Goal: Transaction & Acquisition: Purchase product/service

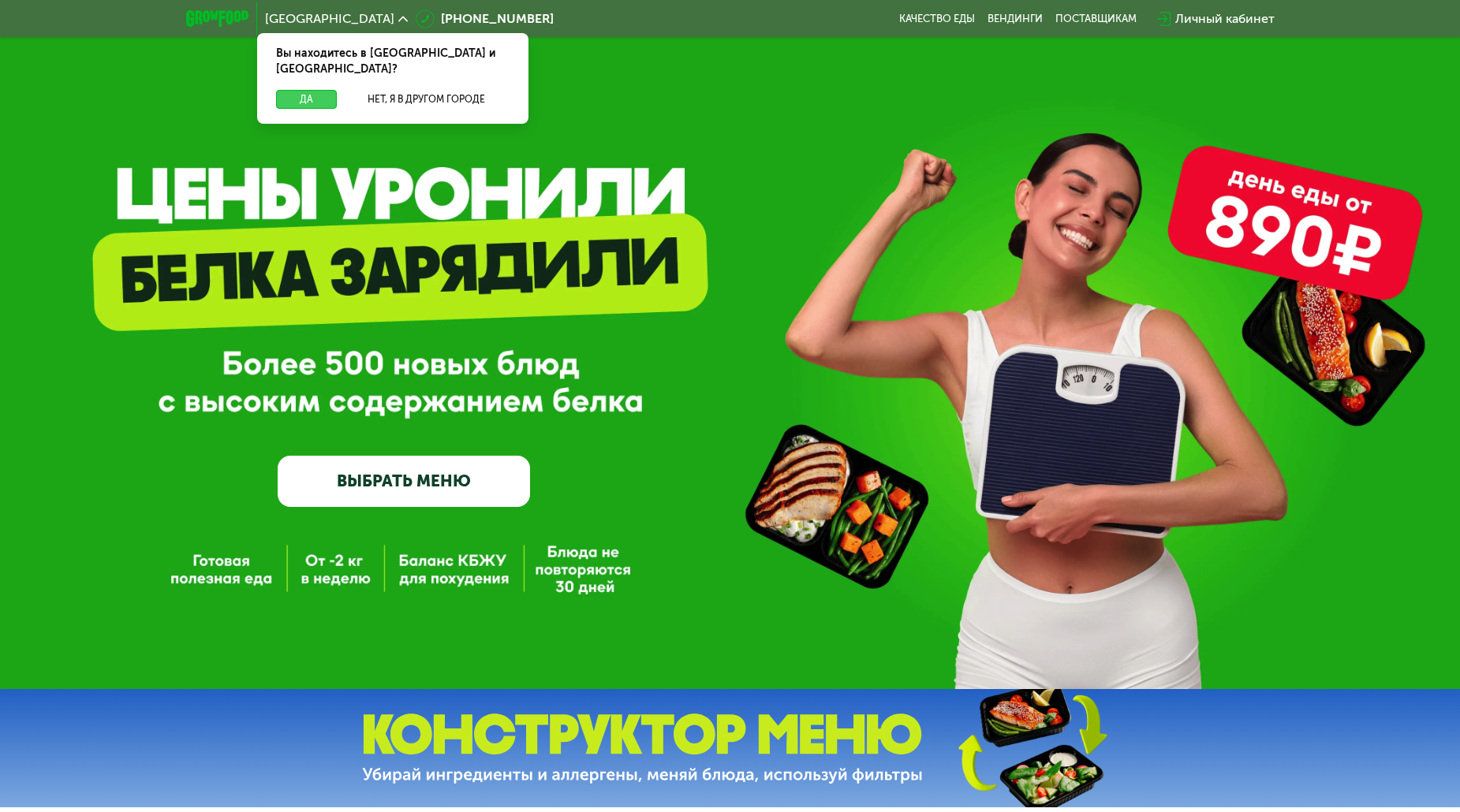
click at [298, 90] on button "Да" at bounding box center [307, 99] width 61 height 19
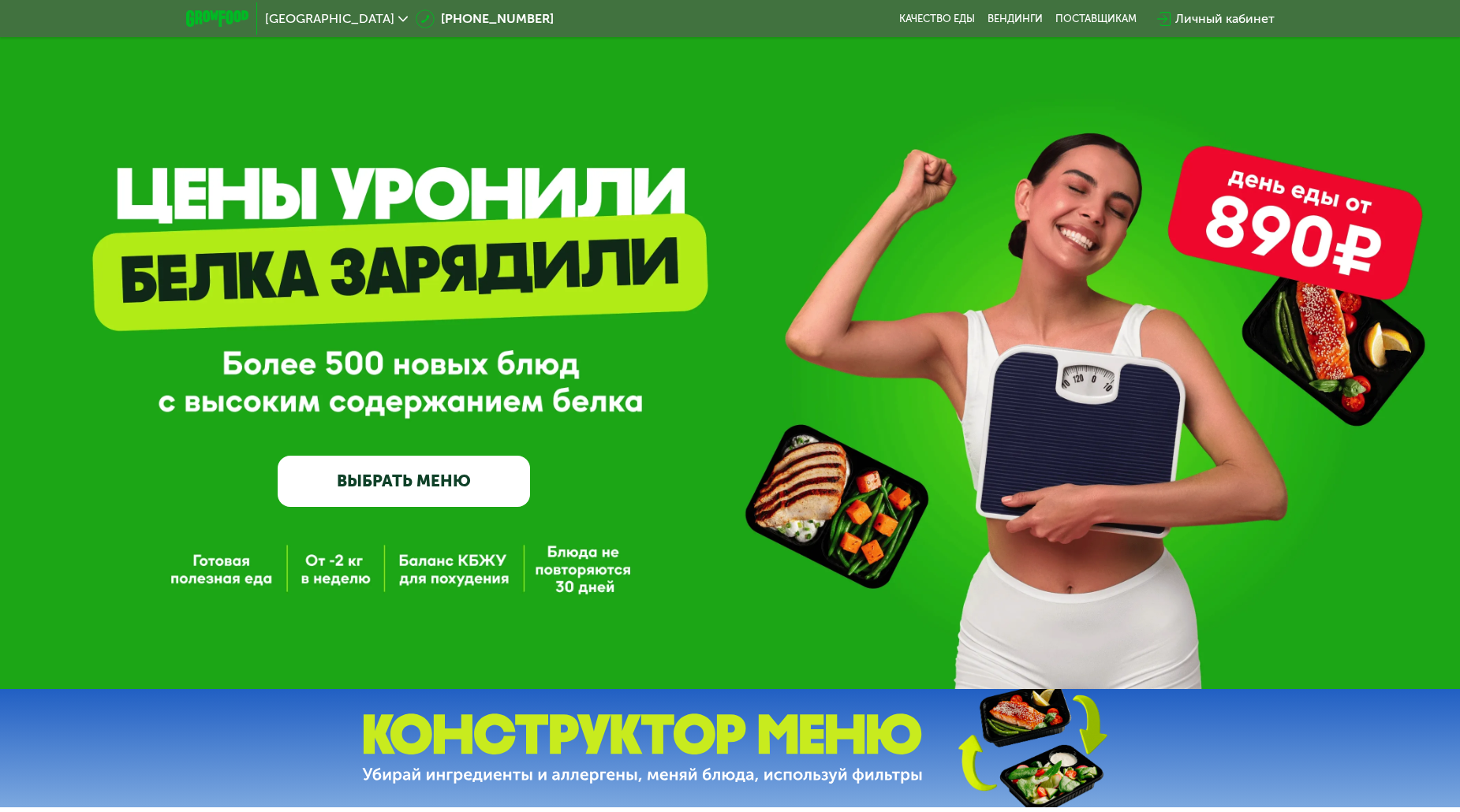
click at [456, 499] on link "ВЫБРАТЬ МЕНЮ" at bounding box center [403, 481] width 253 height 51
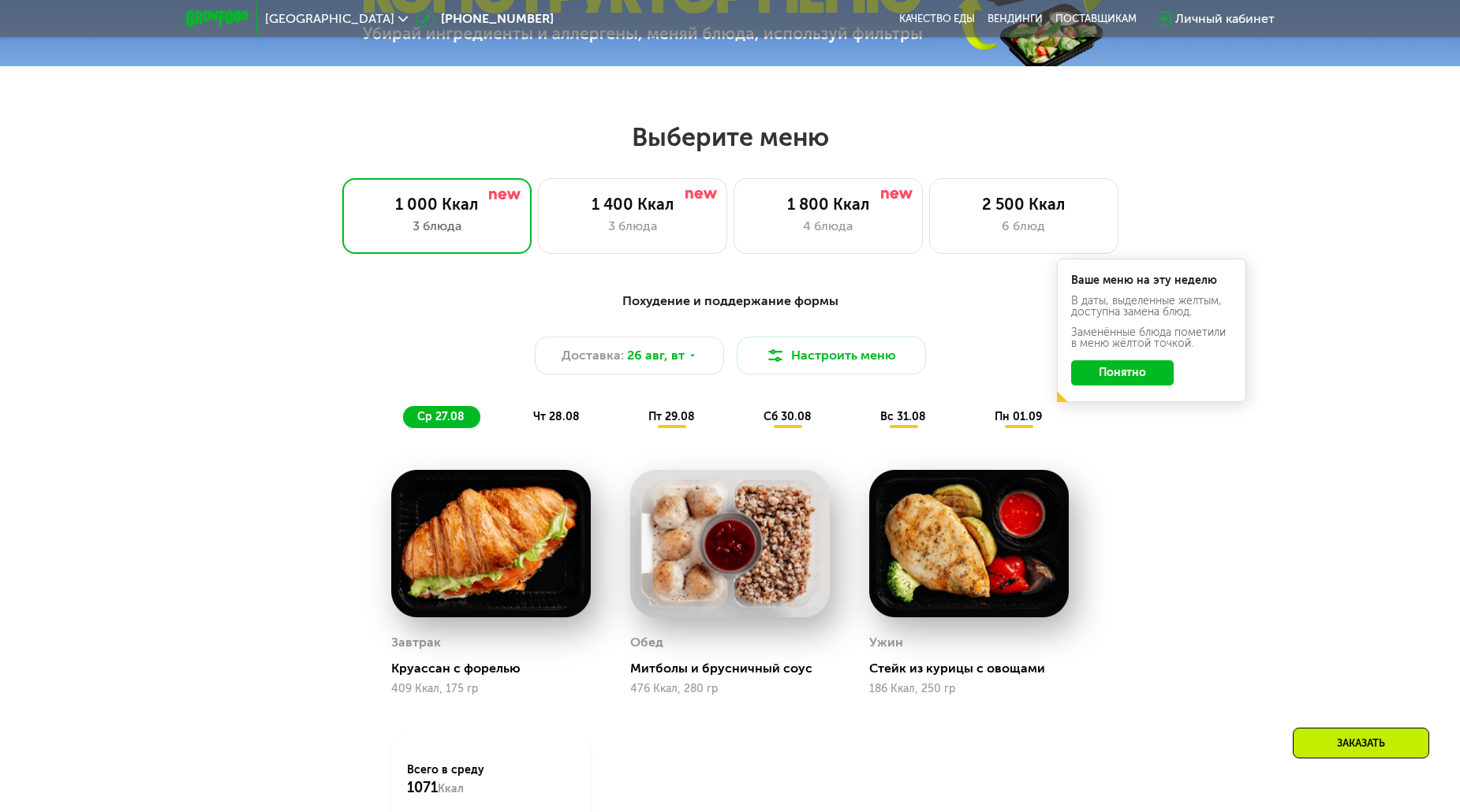
scroll to position [831, 0]
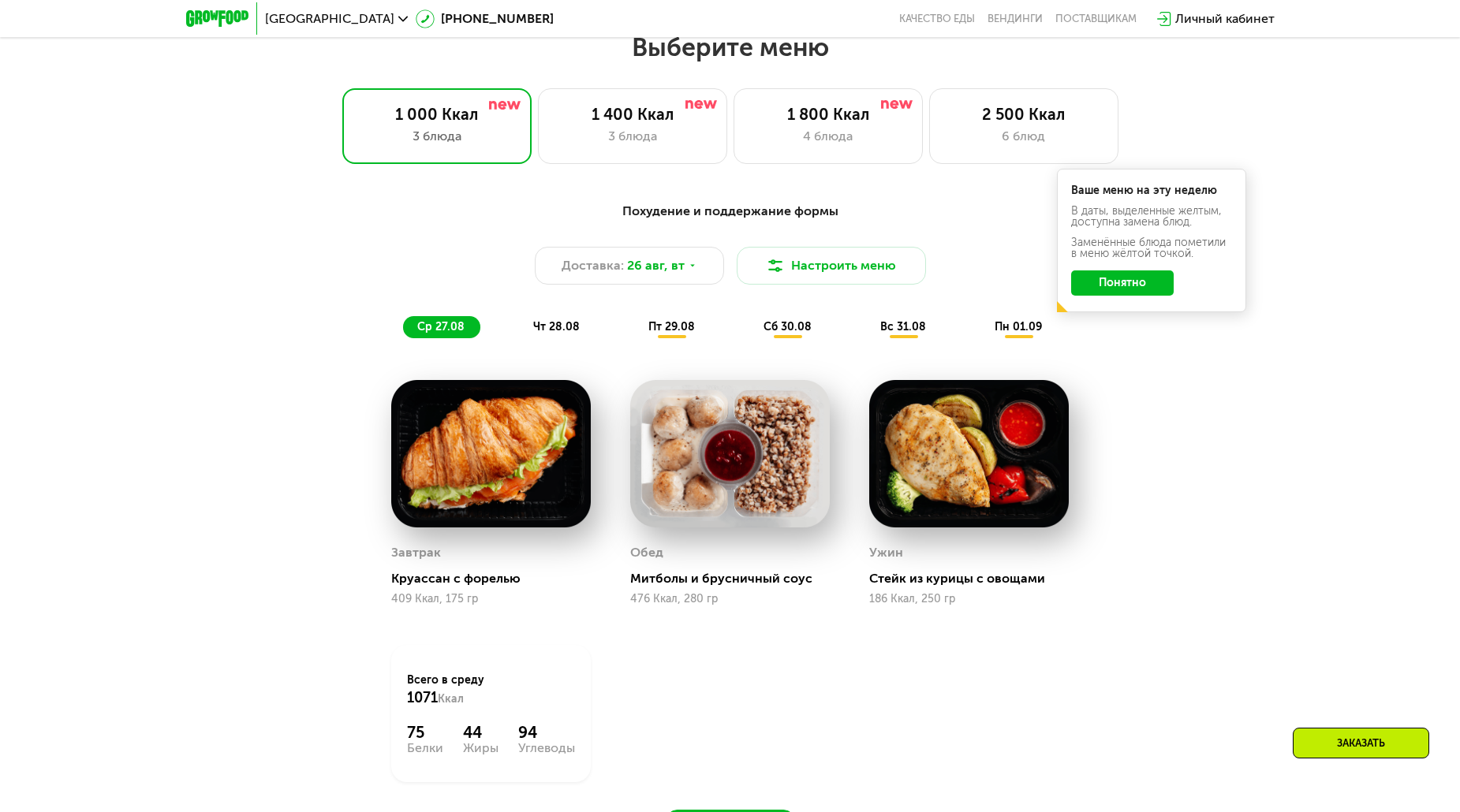
click at [1138, 285] on button "Понятно" at bounding box center [1122, 283] width 102 height 25
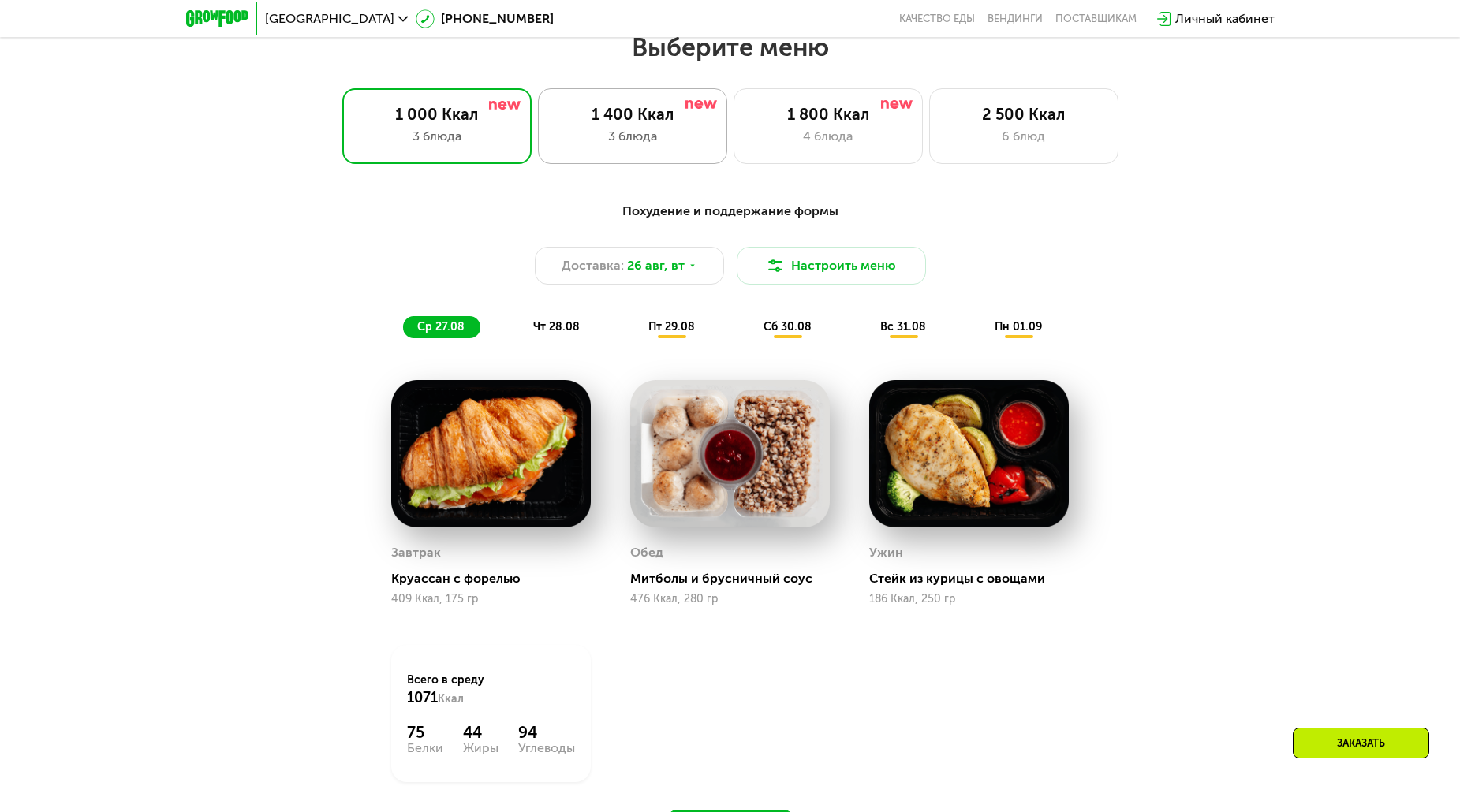
click at [609, 141] on div "3 блюда" at bounding box center [632, 136] width 156 height 19
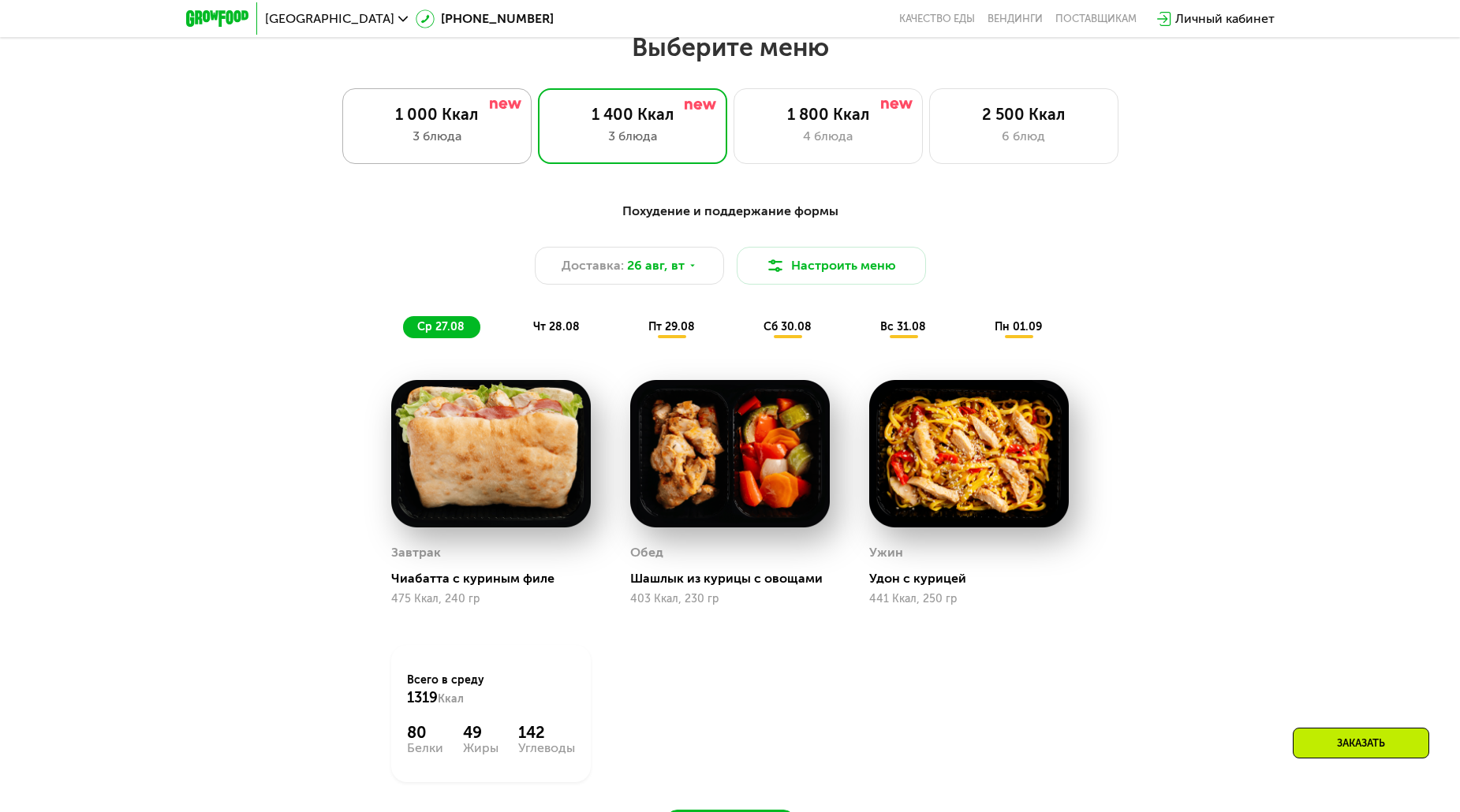
click at [479, 119] on div "1 000 Ккал" at bounding box center [437, 114] width 156 height 19
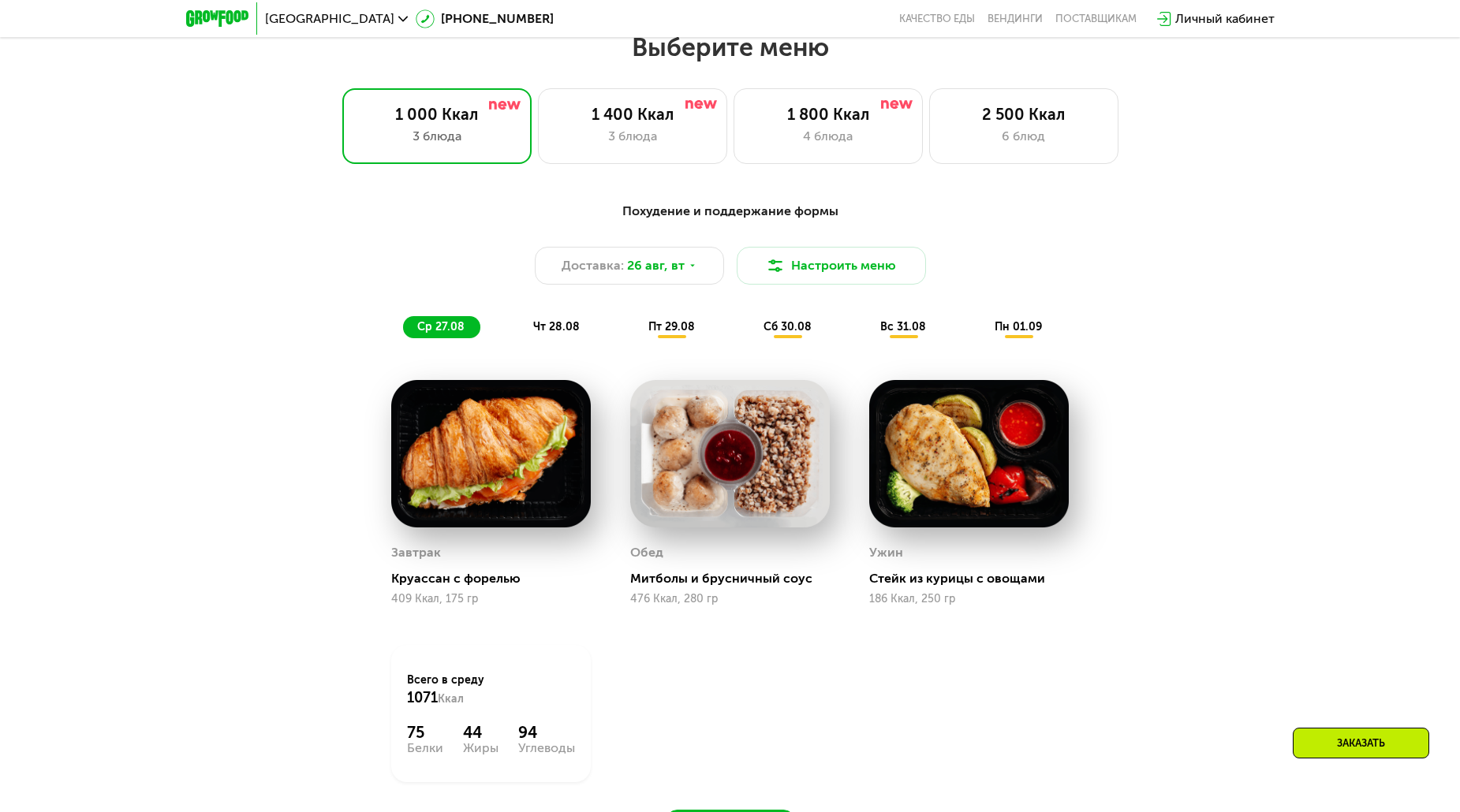
click at [542, 333] on span "чт 28.08" at bounding box center [556, 327] width 47 height 13
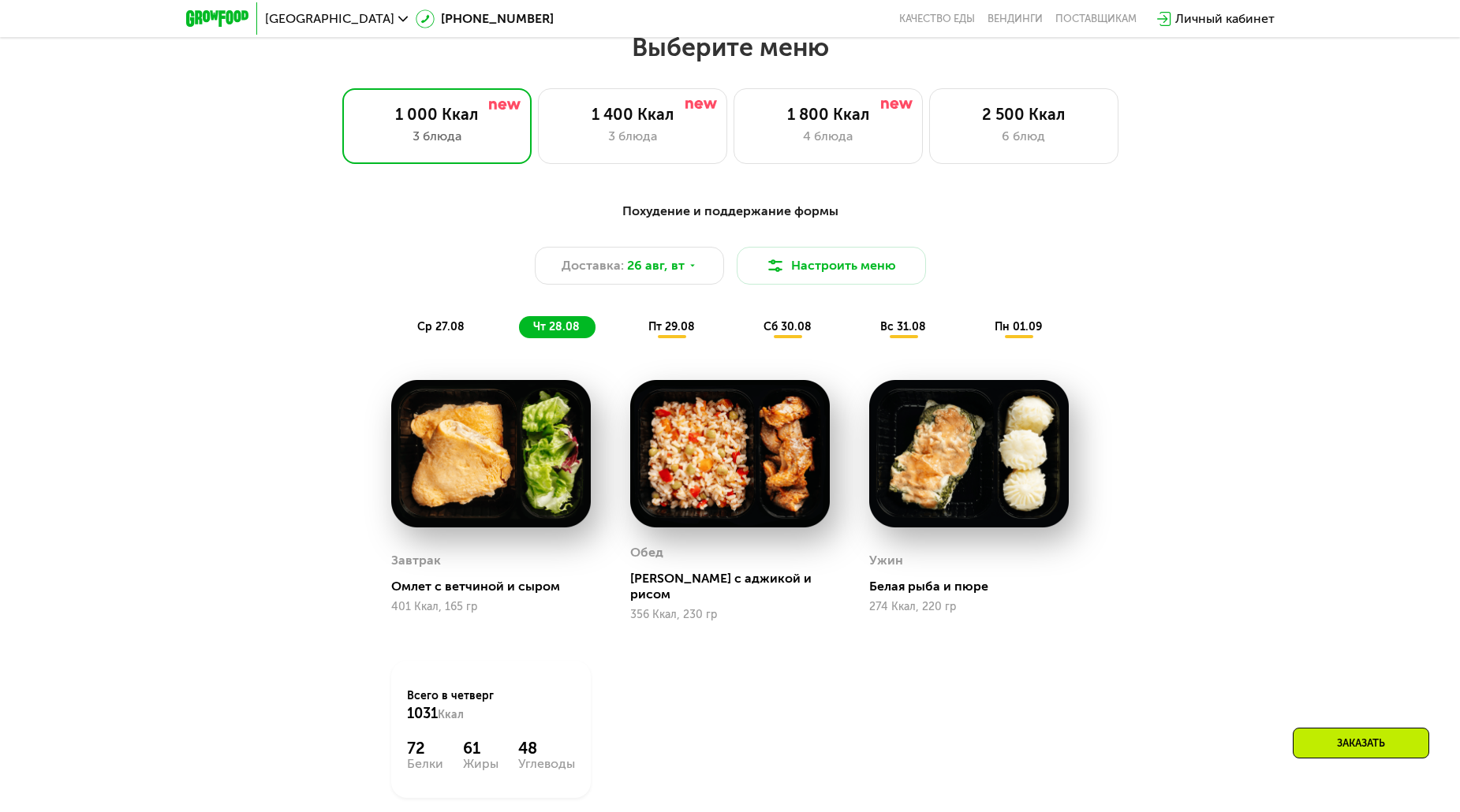
click at [749, 339] on div "пт 29.08" at bounding box center [788, 327] width 78 height 22
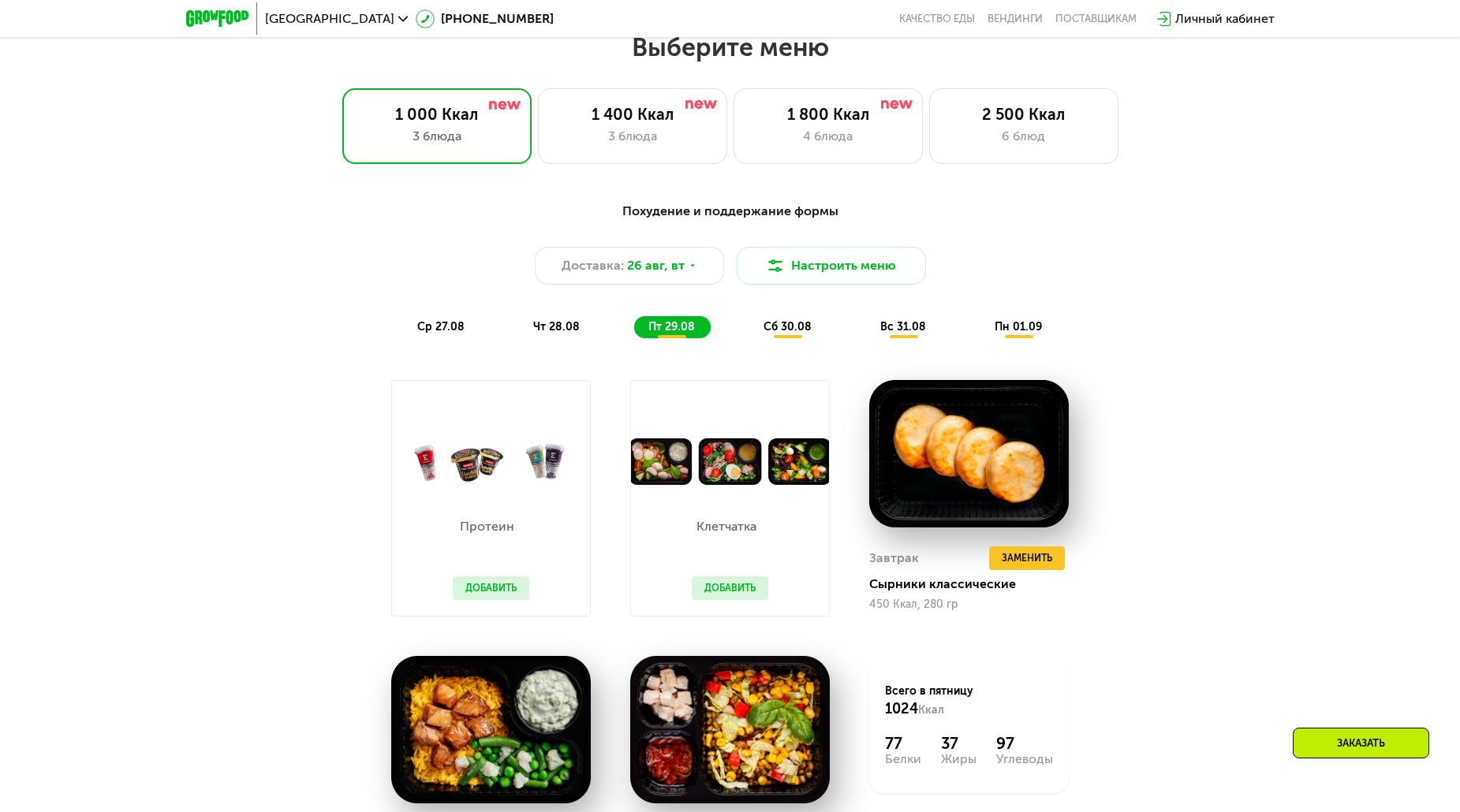
click at [786, 330] on span "сб 30.08" at bounding box center [788, 327] width 48 height 13
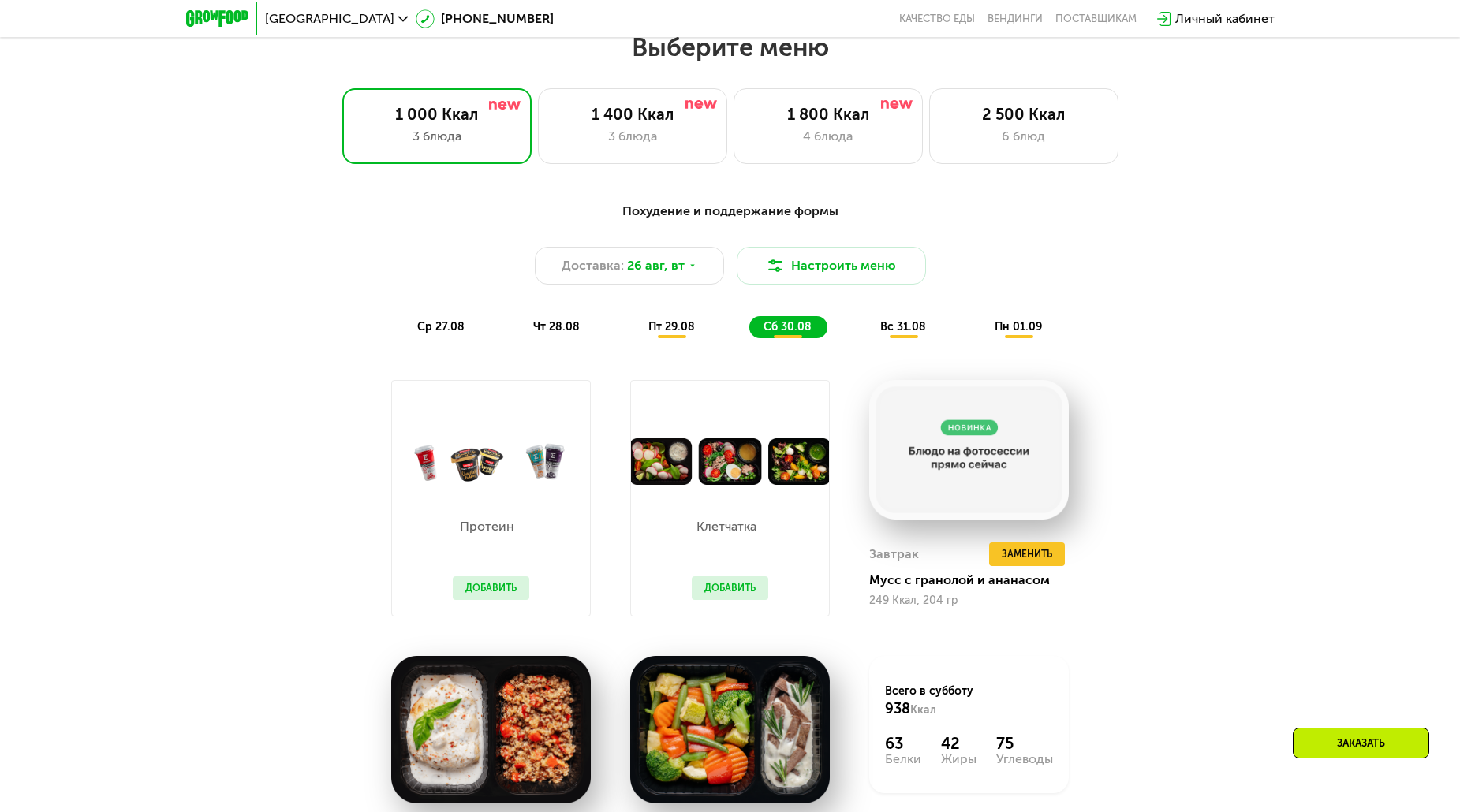
click at [896, 330] on span "вс 31.08" at bounding box center [903, 327] width 46 height 13
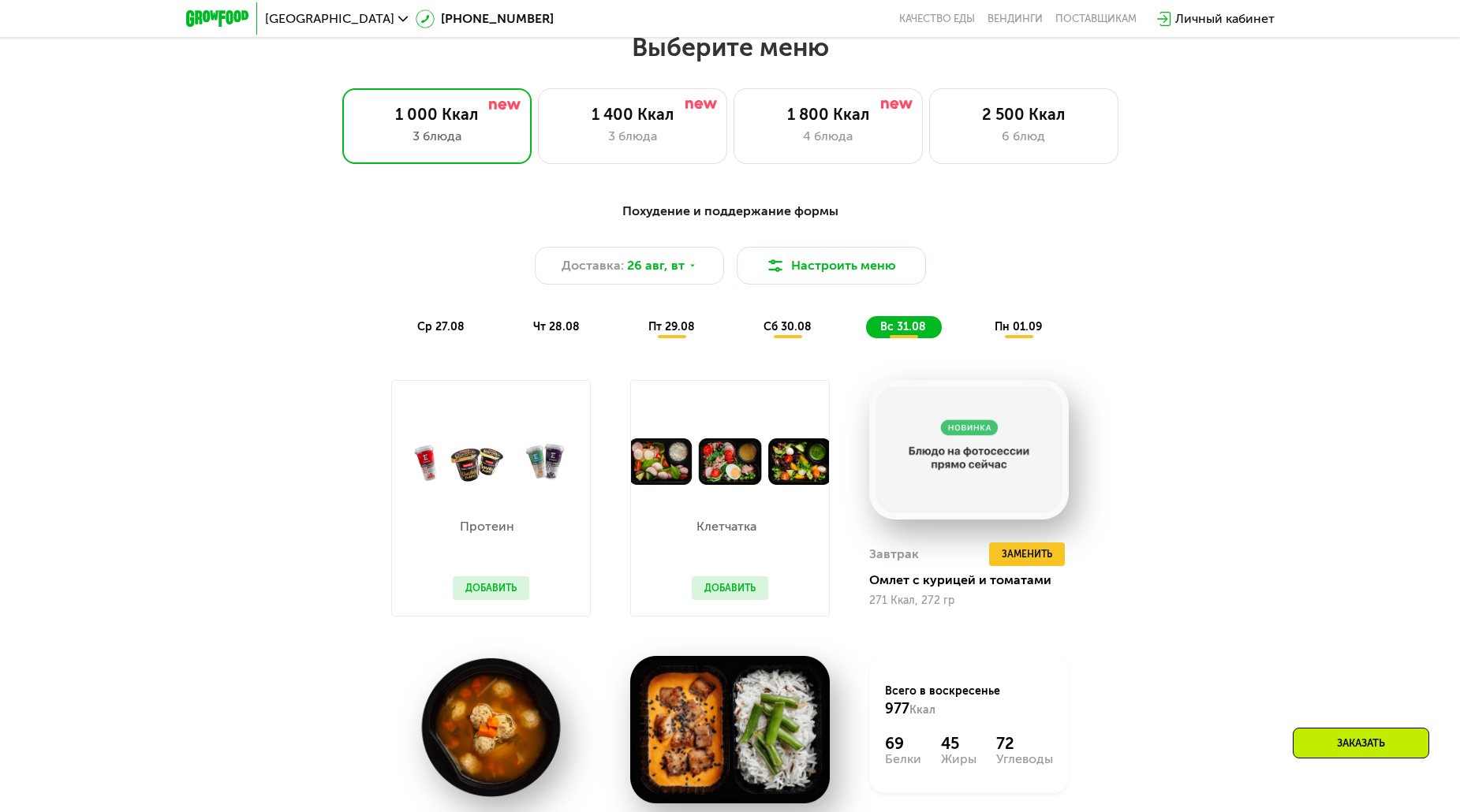
click at [1029, 339] on div "пн 01.09" at bounding box center [1019, 327] width 78 height 22
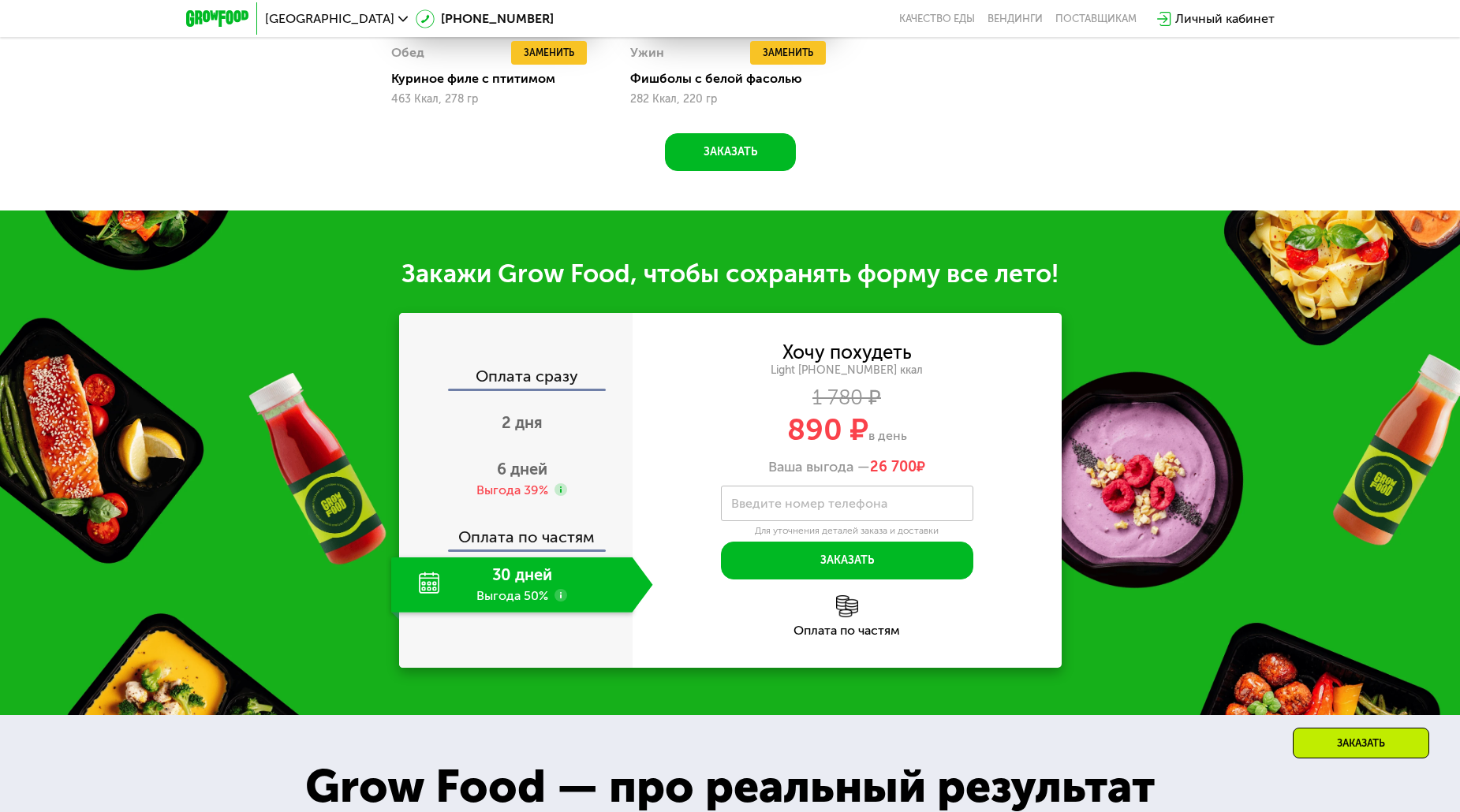
scroll to position [1651, 0]
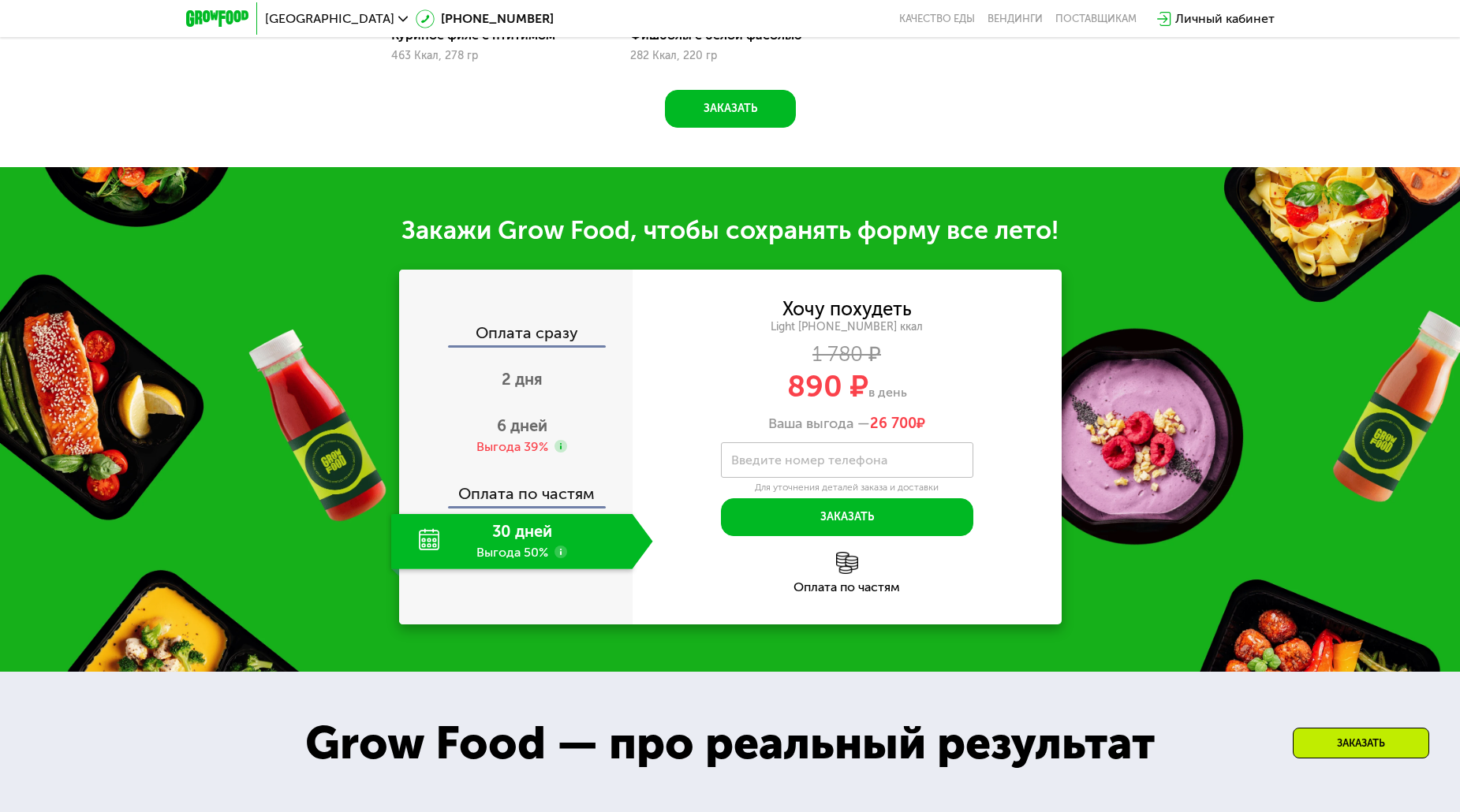
click at [515, 551] on div "30 дней Выгода 50%" at bounding box center [511, 542] width 241 height 56
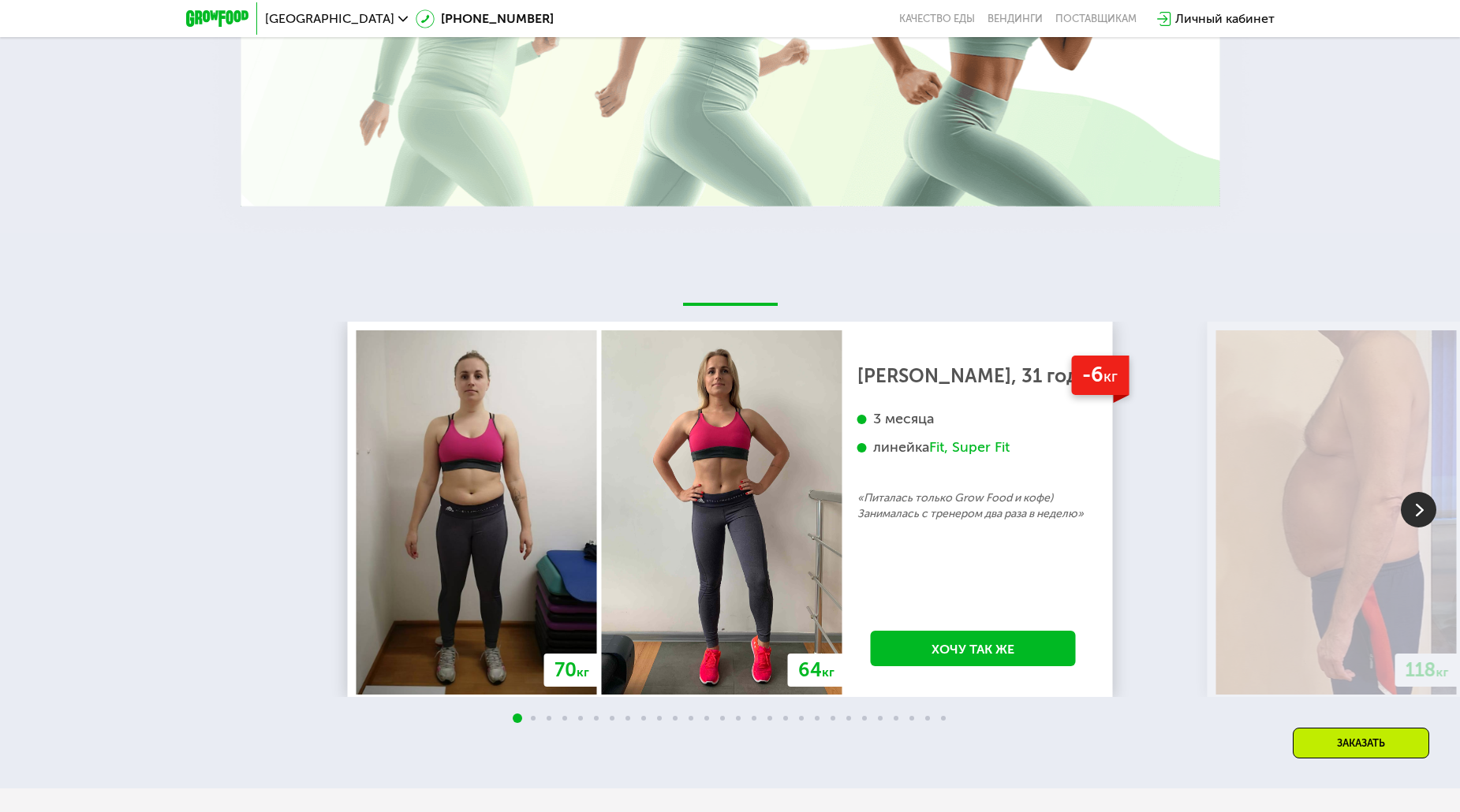
scroll to position [3001, 0]
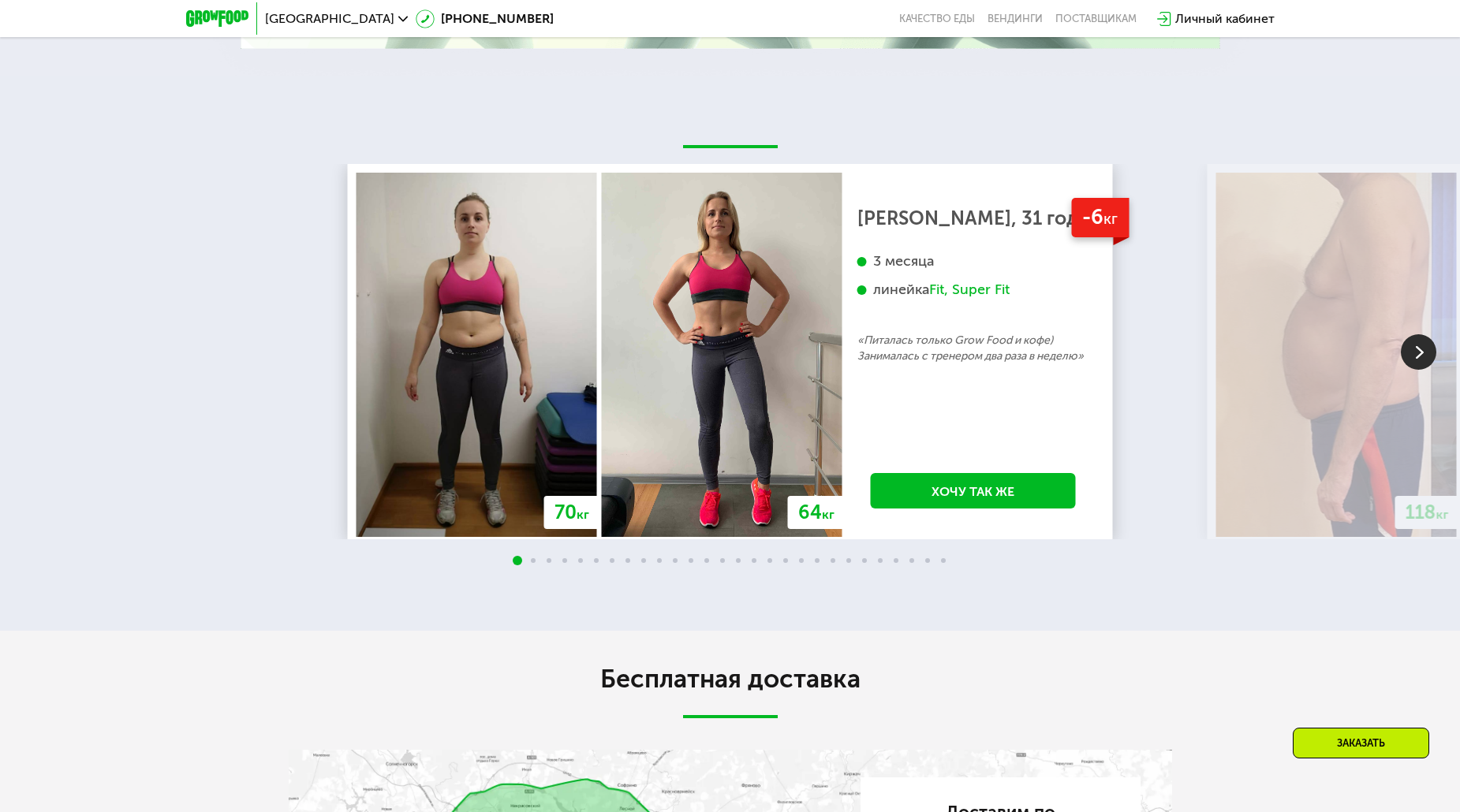
click at [1408, 360] on img at bounding box center [1418, 352] width 35 height 35
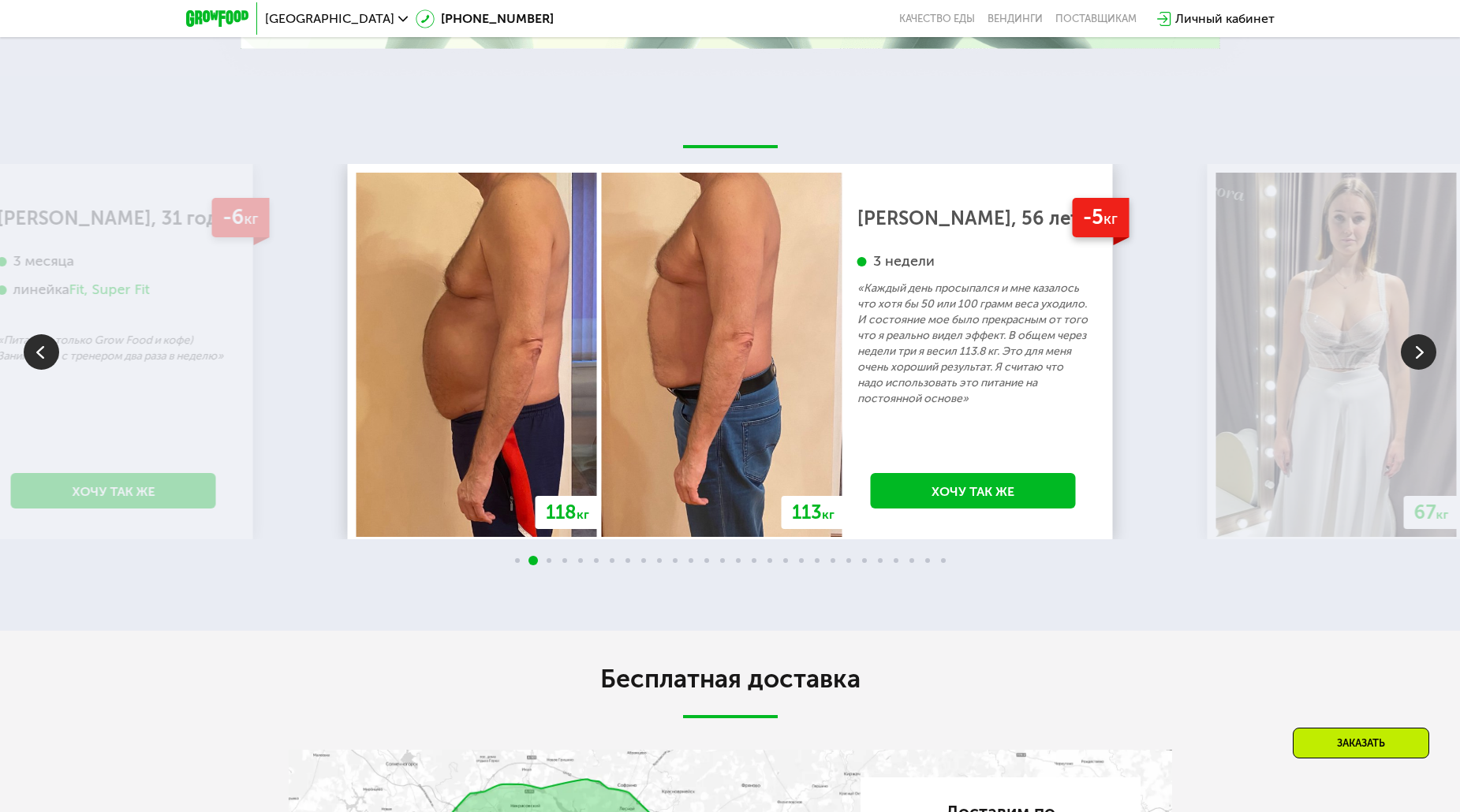
click at [1408, 360] on img at bounding box center [1418, 352] width 35 height 35
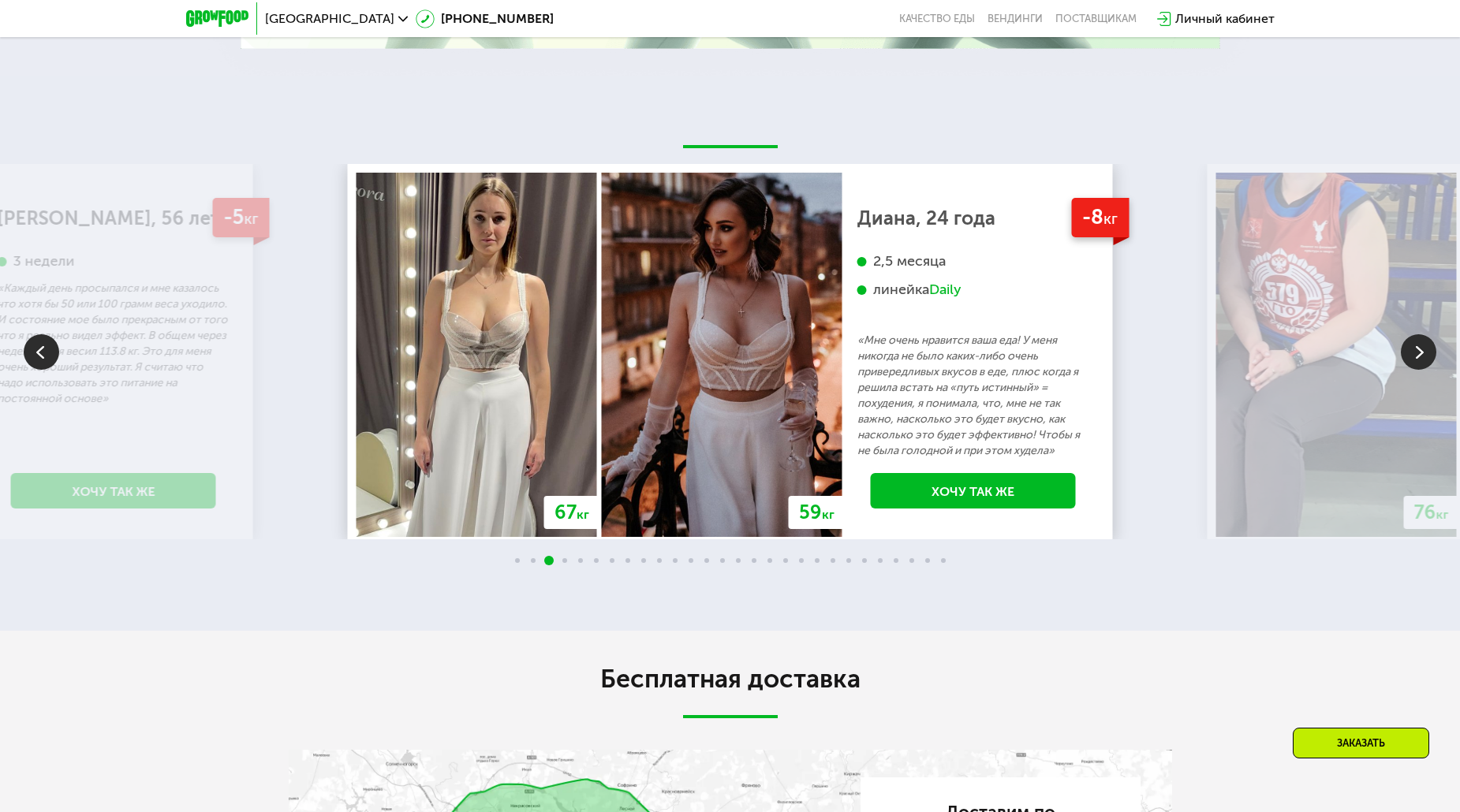
click at [1408, 360] on img at bounding box center [1418, 352] width 35 height 35
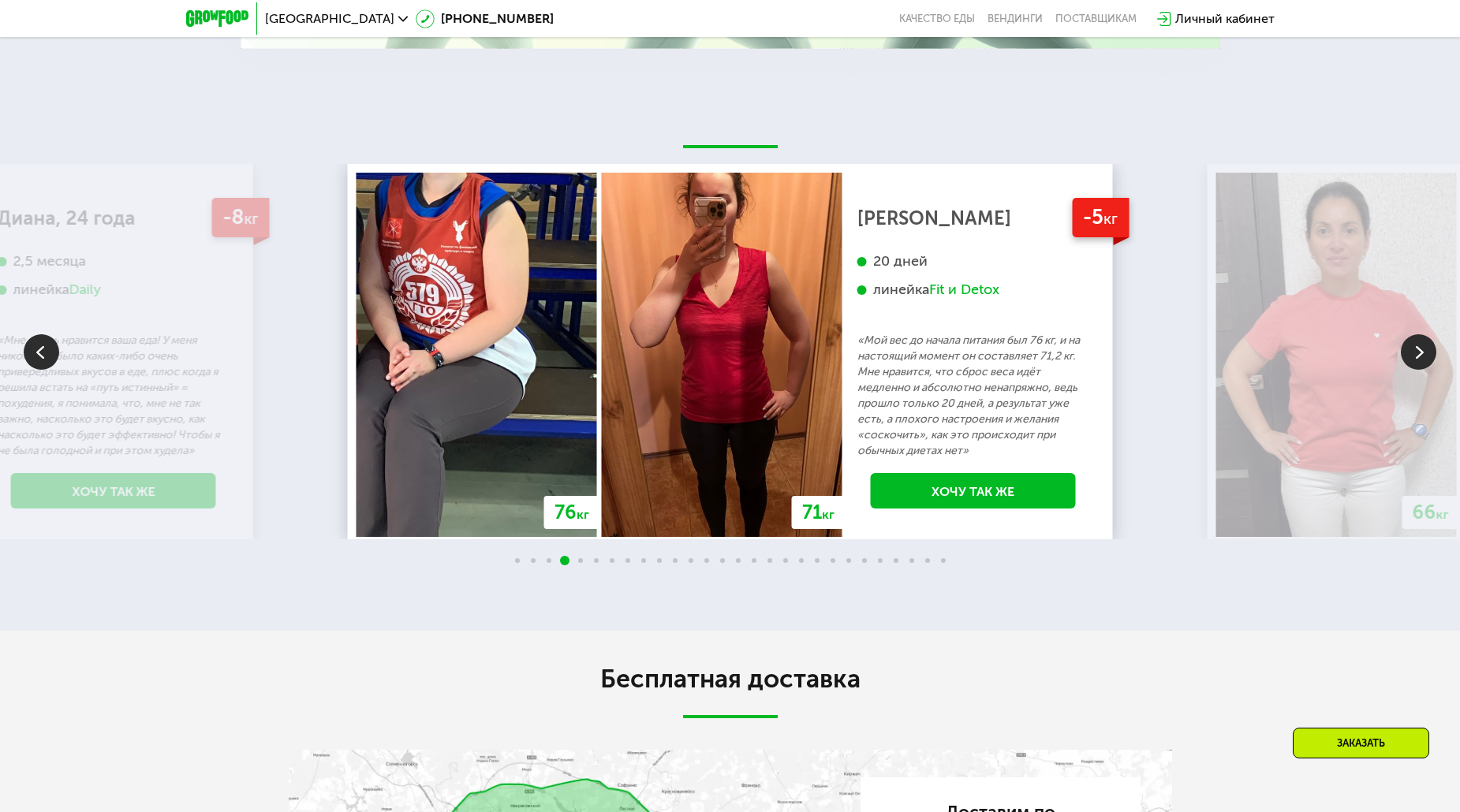
click at [1408, 360] on img at bounding box center [1418, 352] width 35 height 35
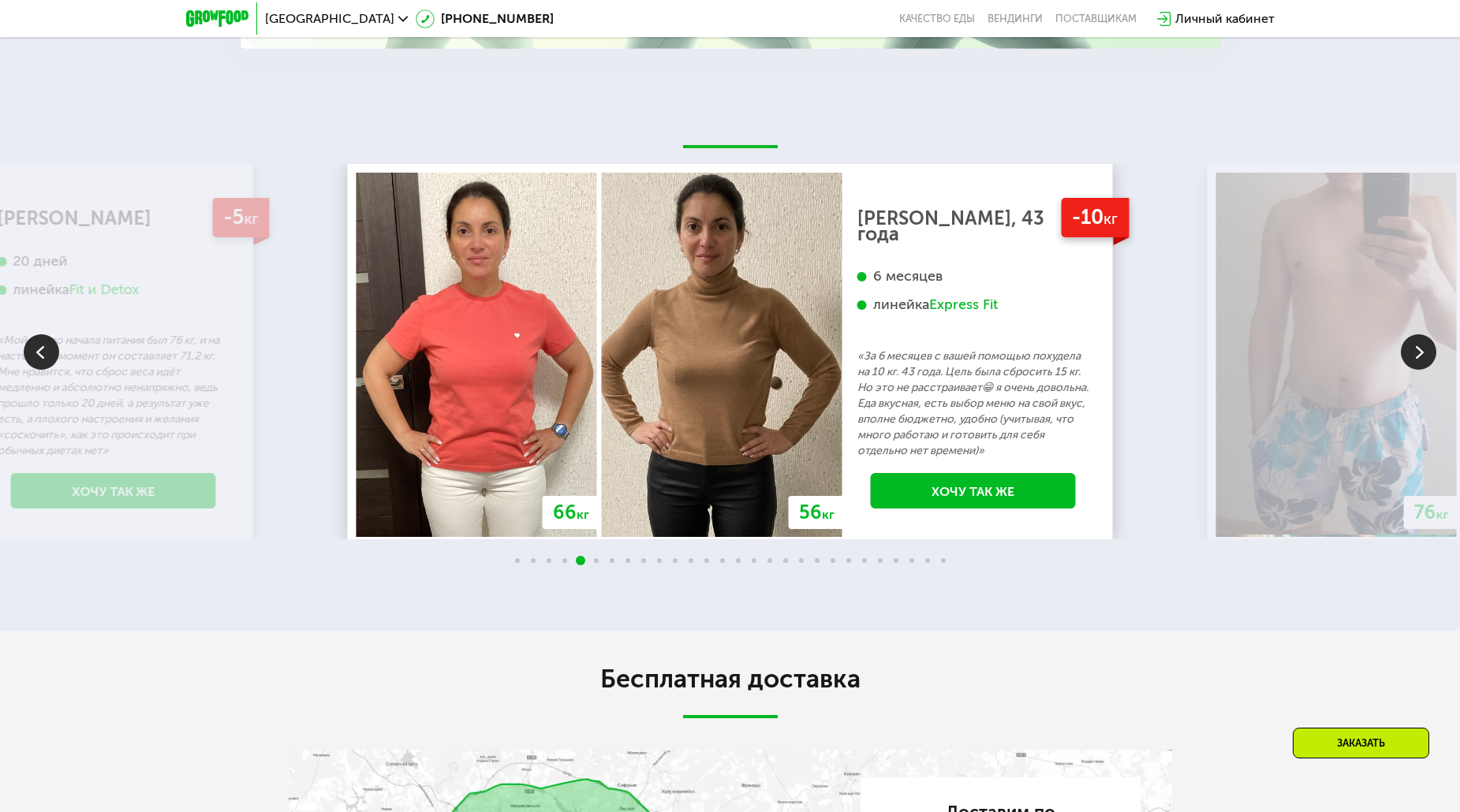
click at [1408, 360] on img at bounding box center [1418, 352] width 35 height 35
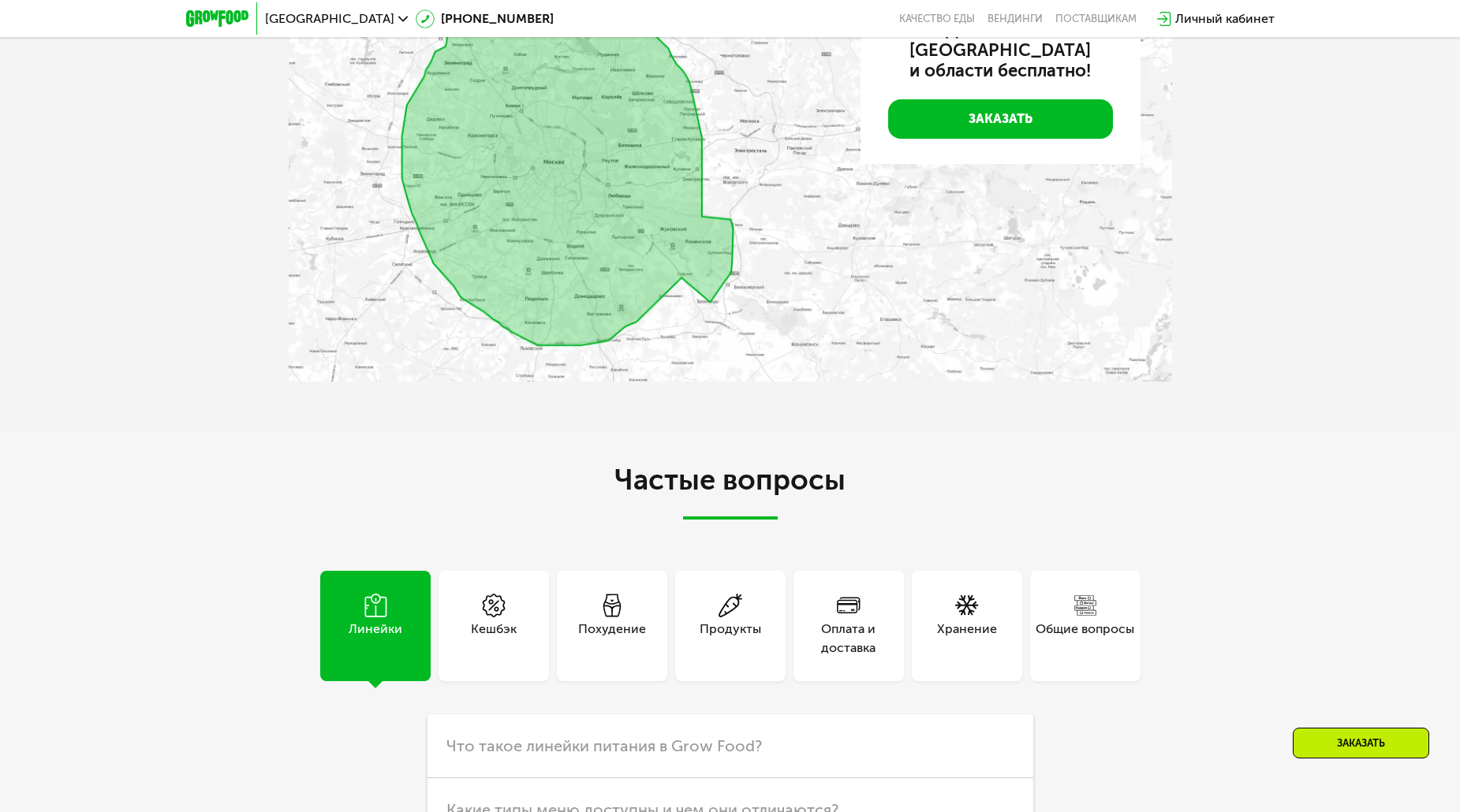
scroll to position [3787, 0]
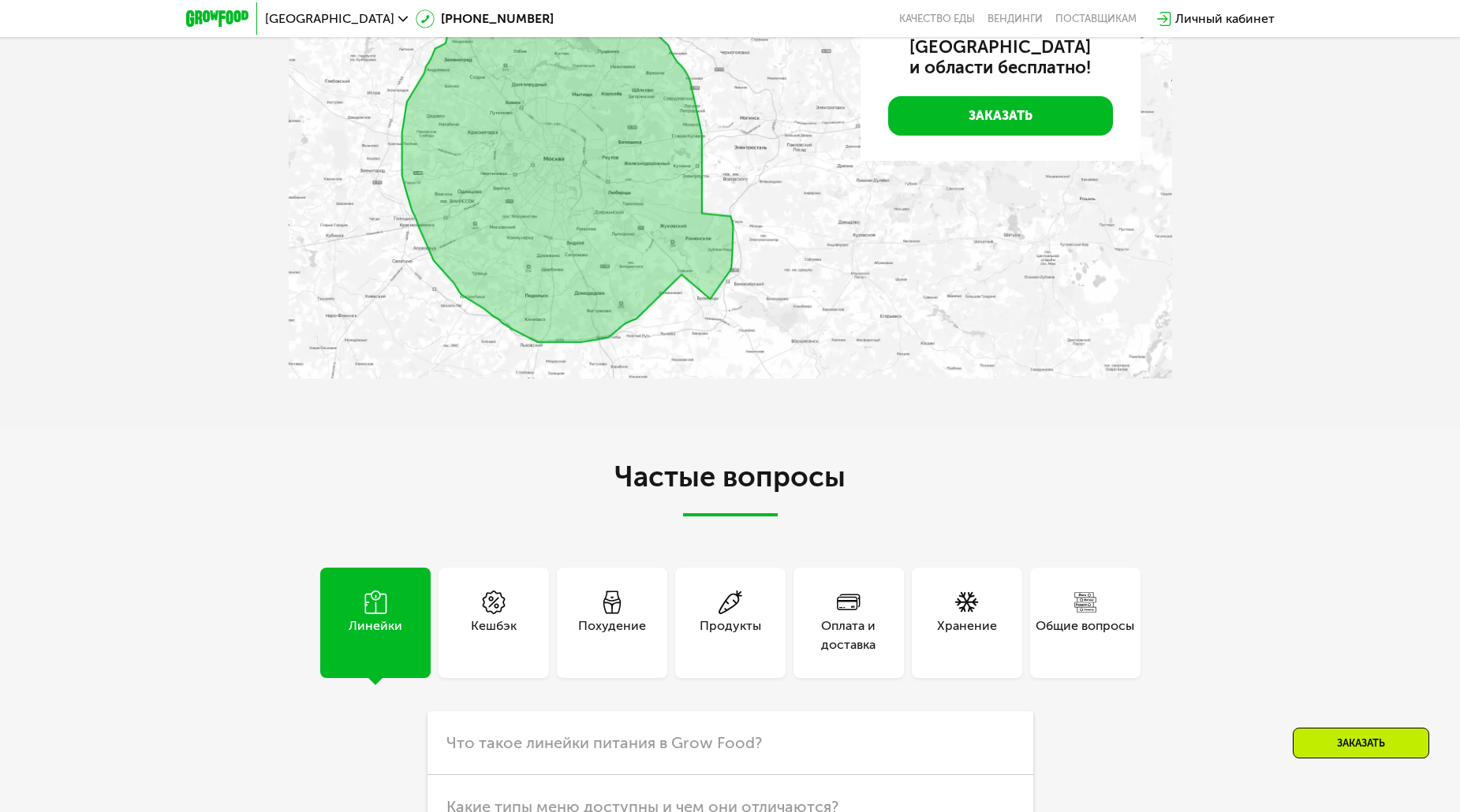
click at [640, 622] on div "Похудение" at bounding box center [612, 635] width 68 height 38
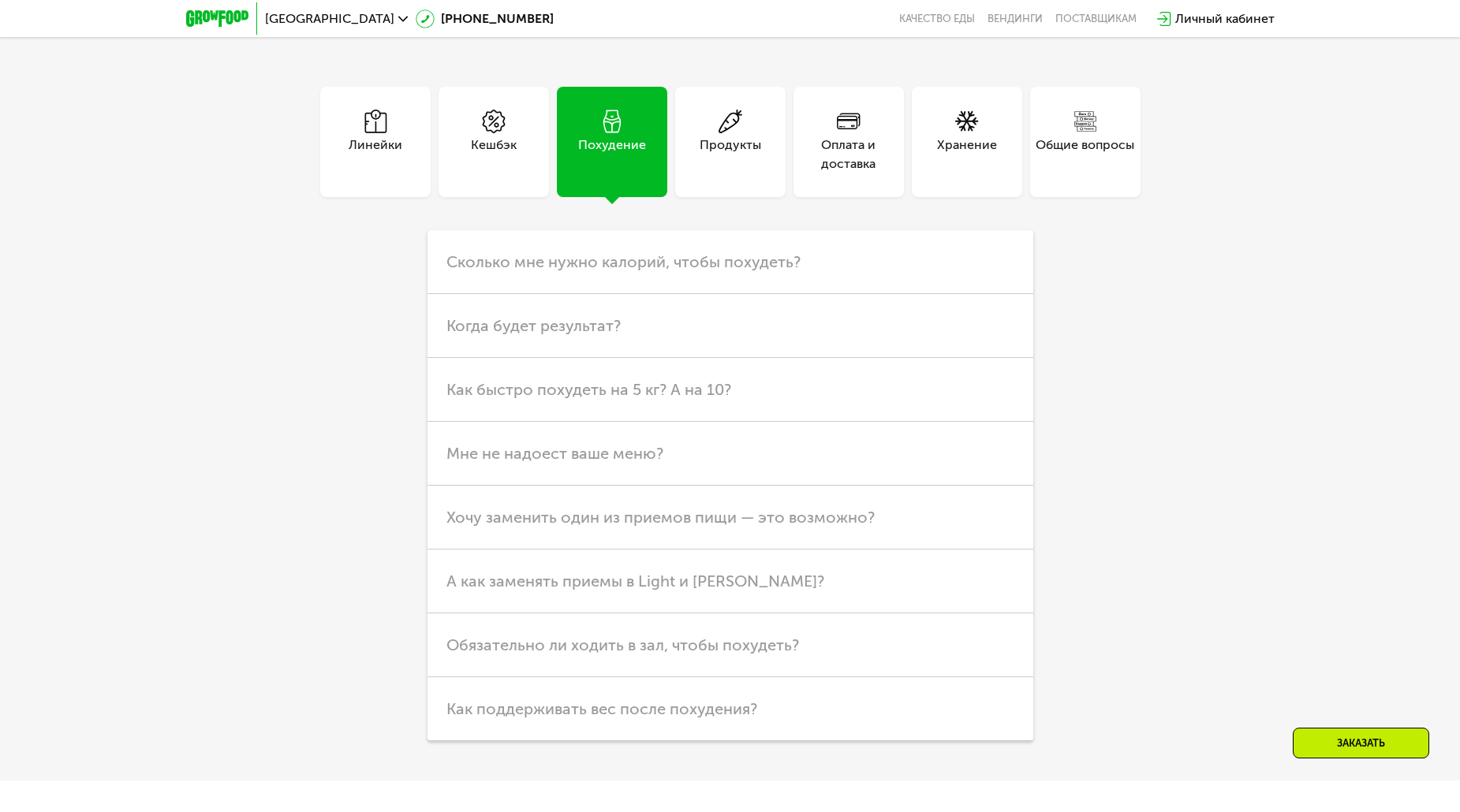
scroll to position [4277, 0]
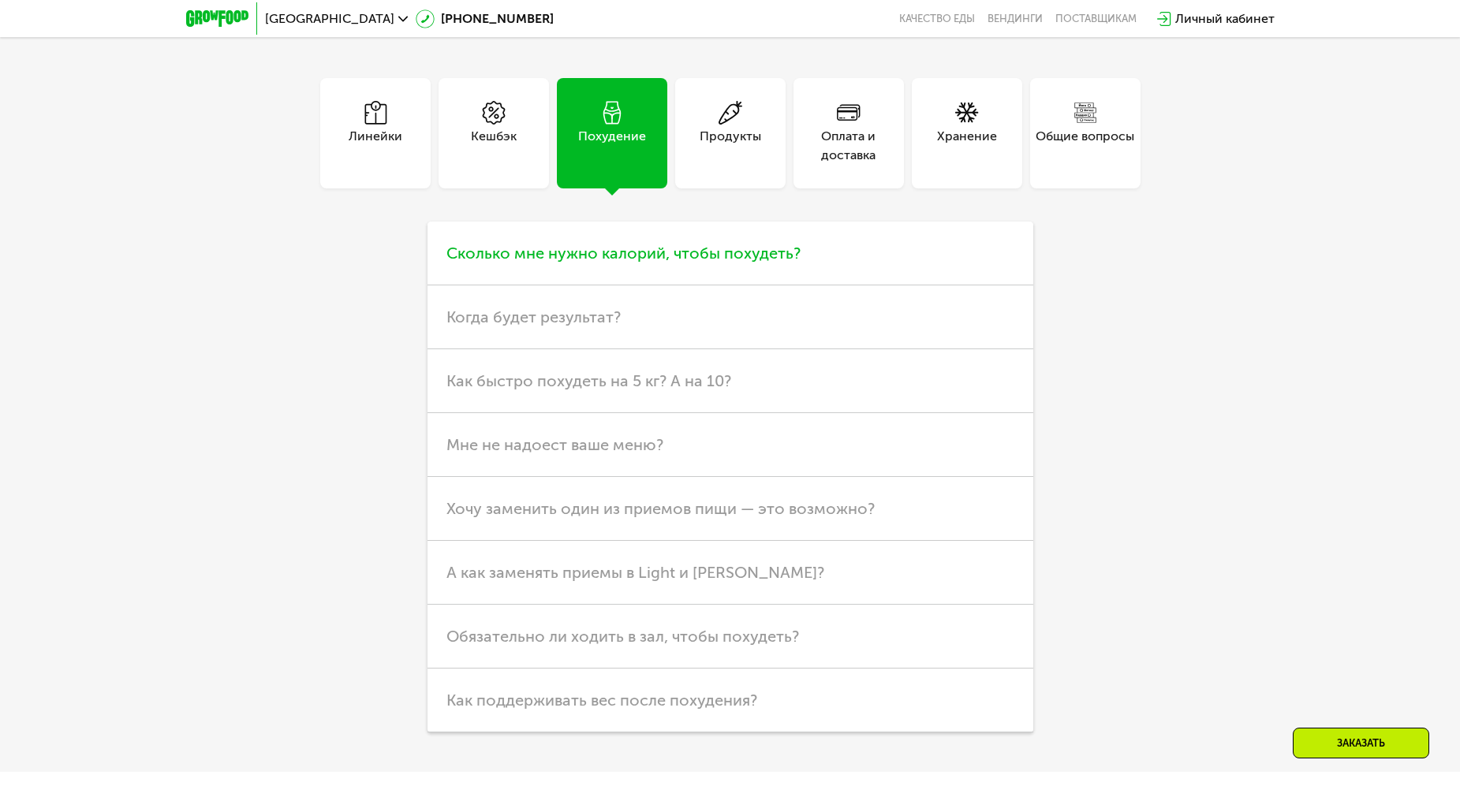
click at [765, 256] on span "Сколько мне нужно калорий, чтобы похудеть?" at bounding box center [623, 253] width 354 height 19
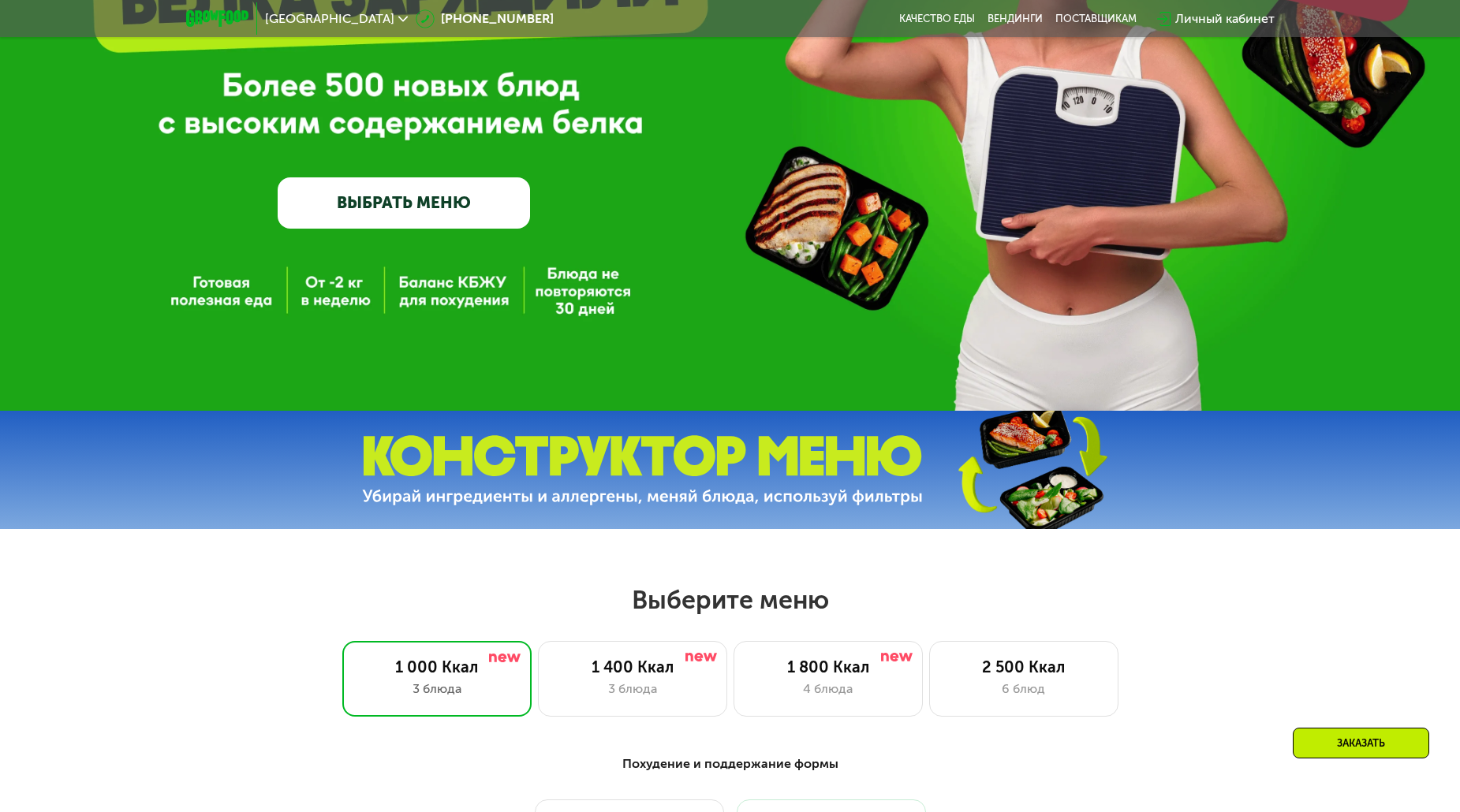
scroll to position [292, 0]
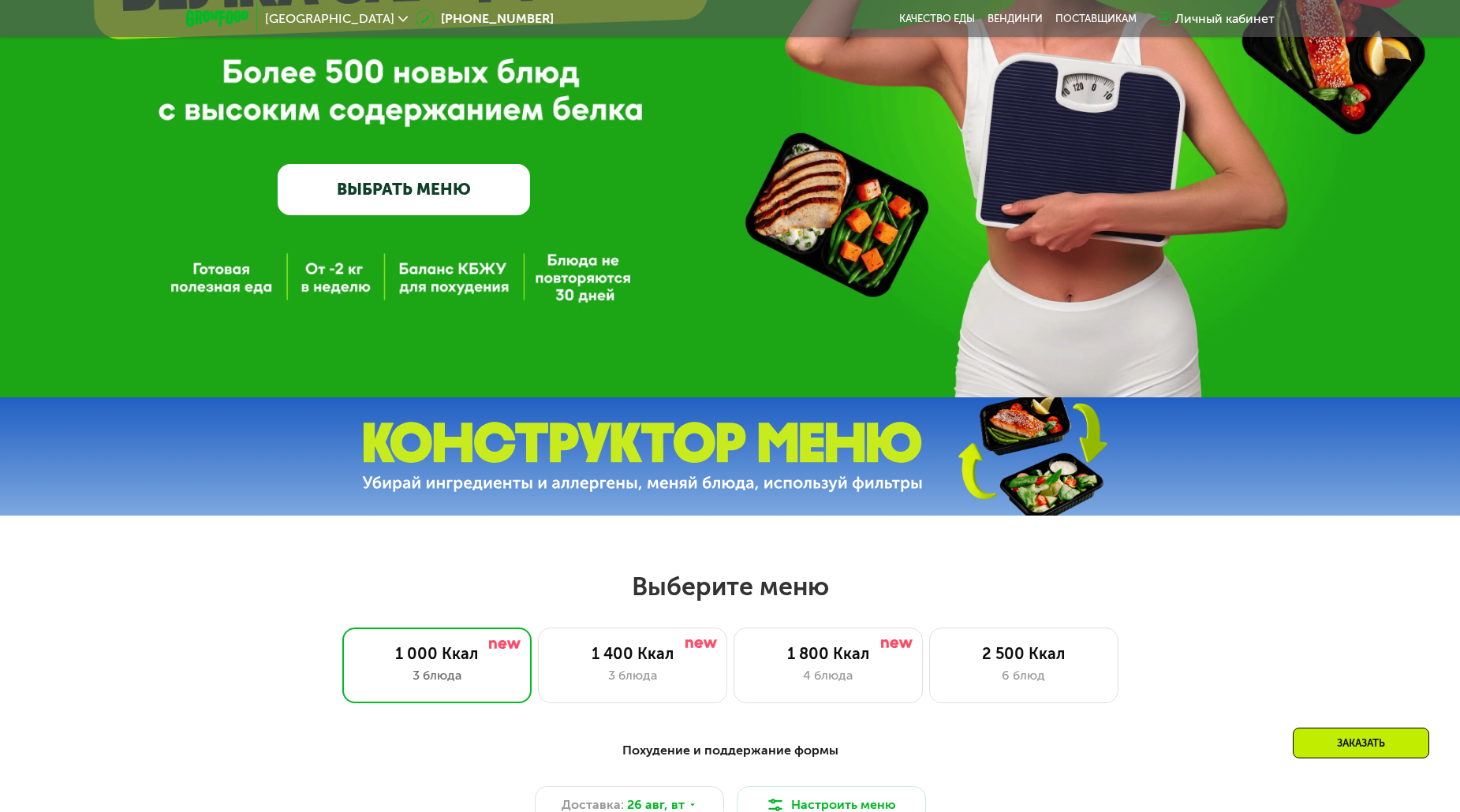
click at [748, 455] on img at bounding box center [643, 457] width 561 height 70
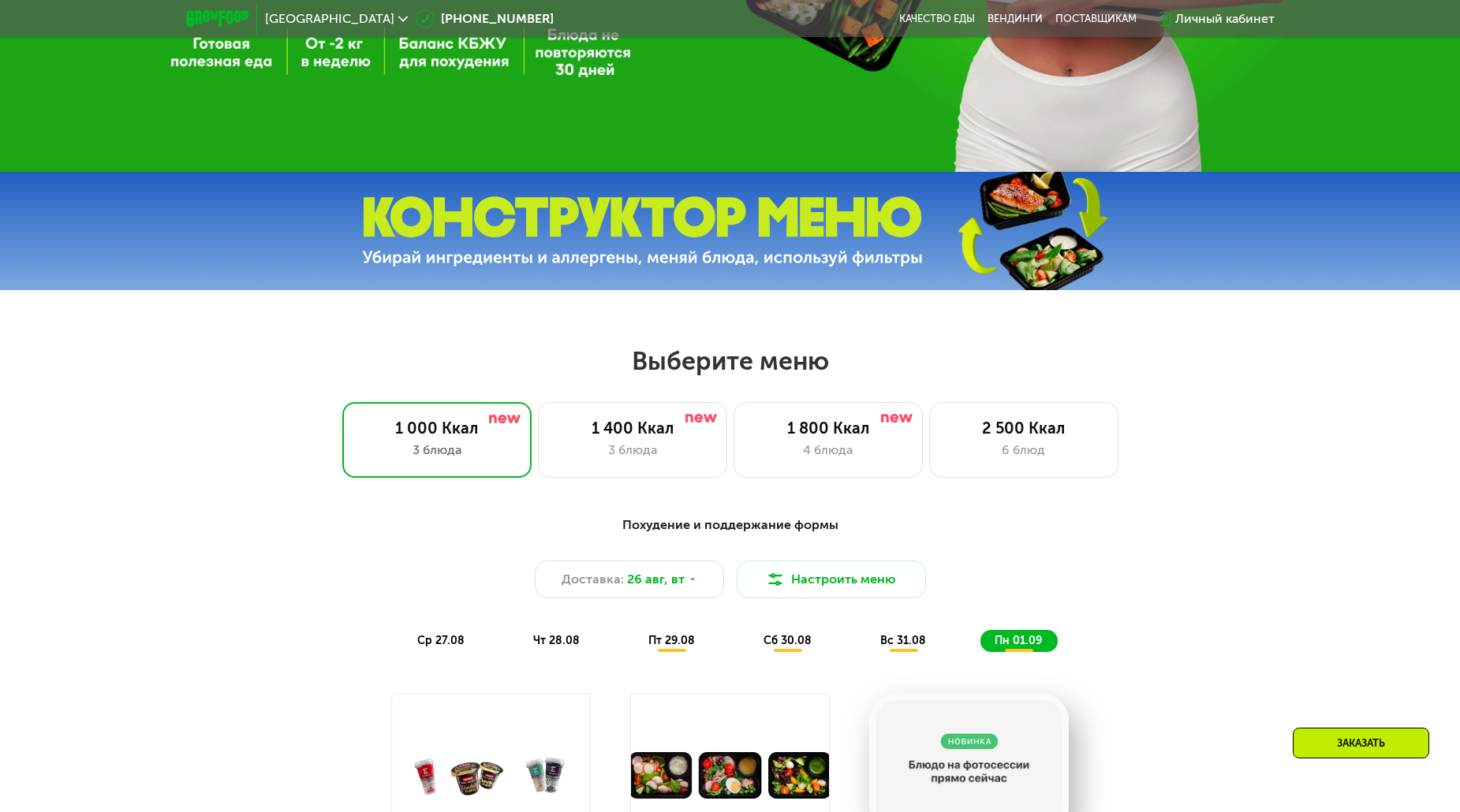
scroll to position [529, 0]
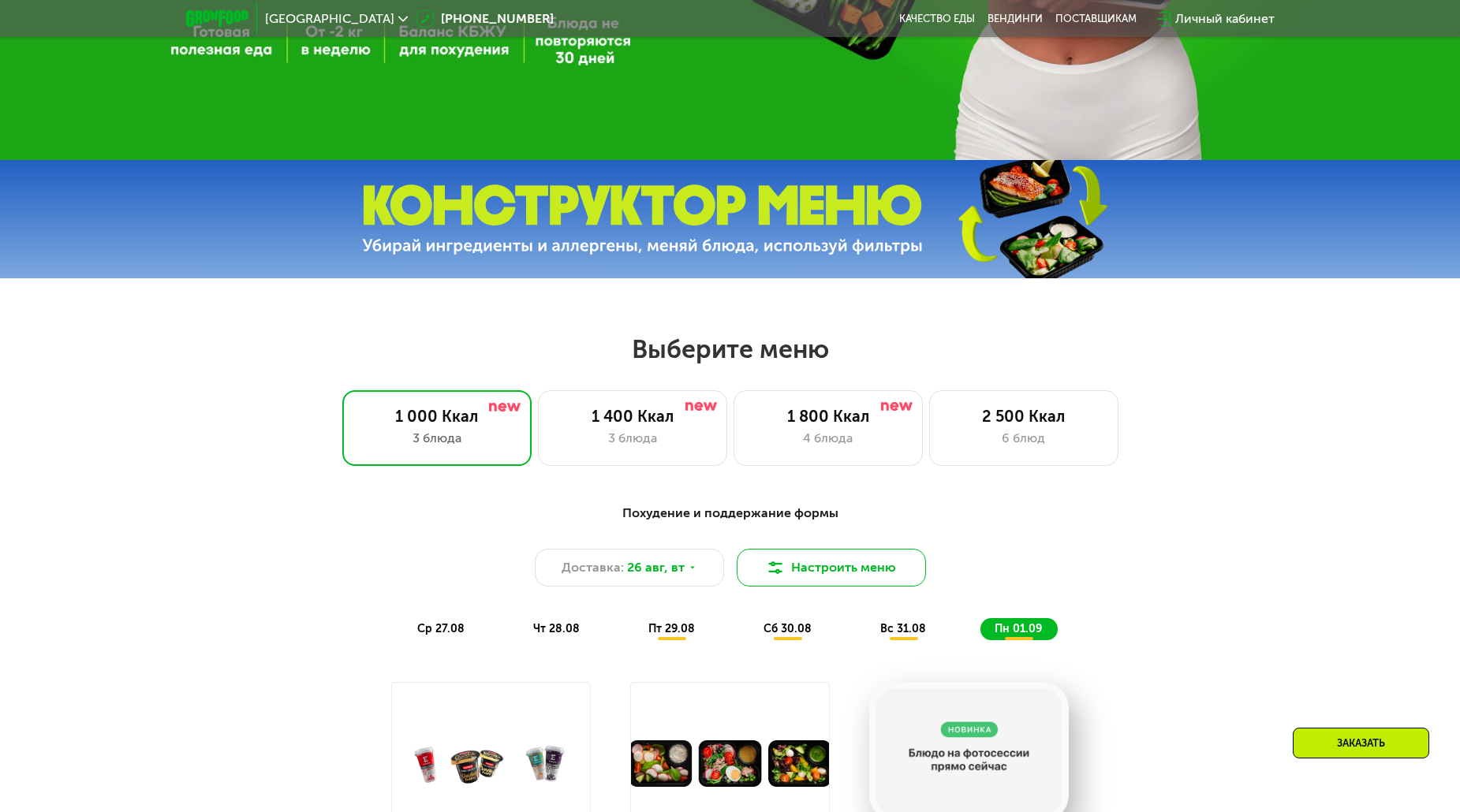
click at [847, 570] on button "Настроить меню" at bounding box center [831, 568] width 189 height 38
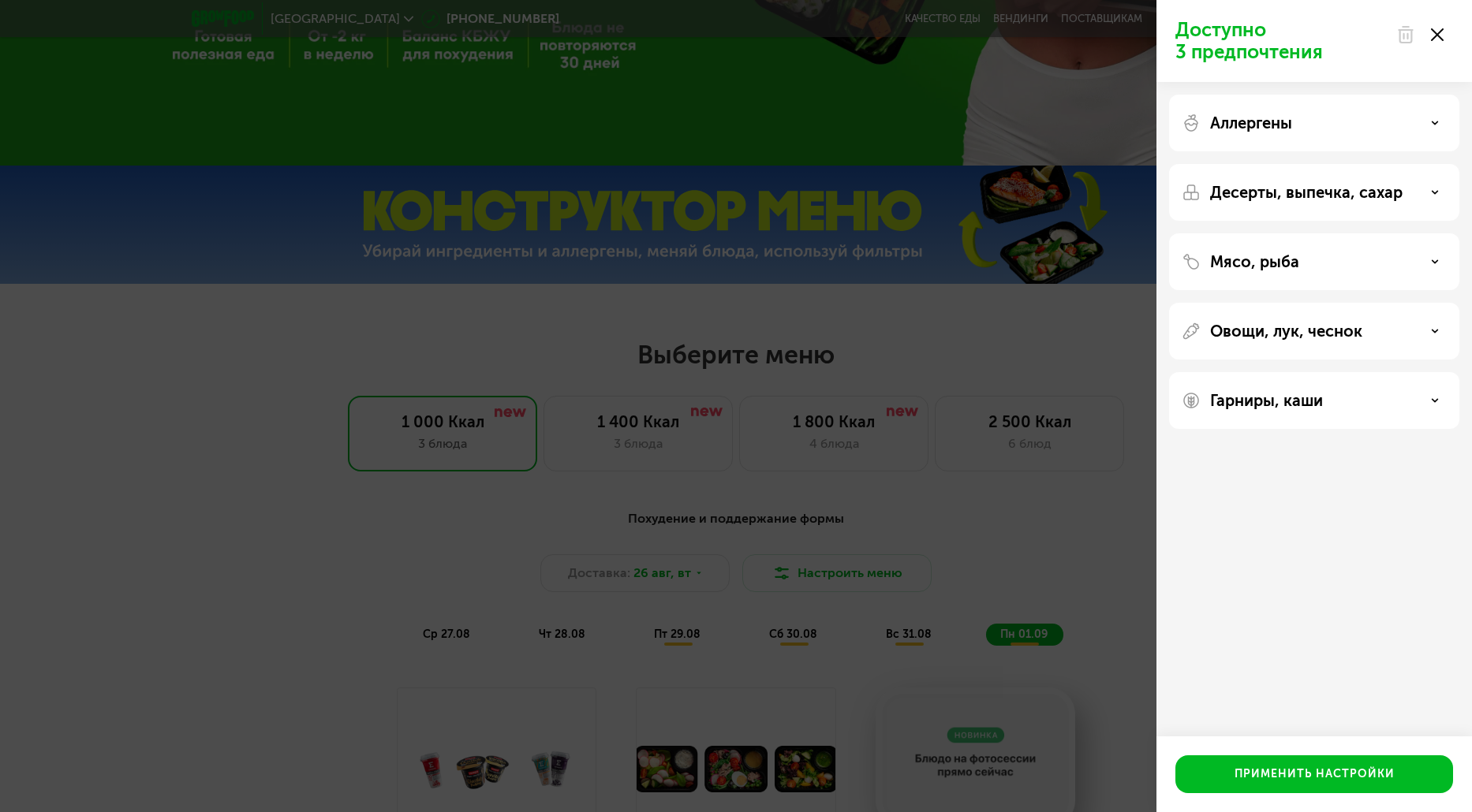
click at [1435, 35] on use at bounding box center [1436, 34] width 12 height 12
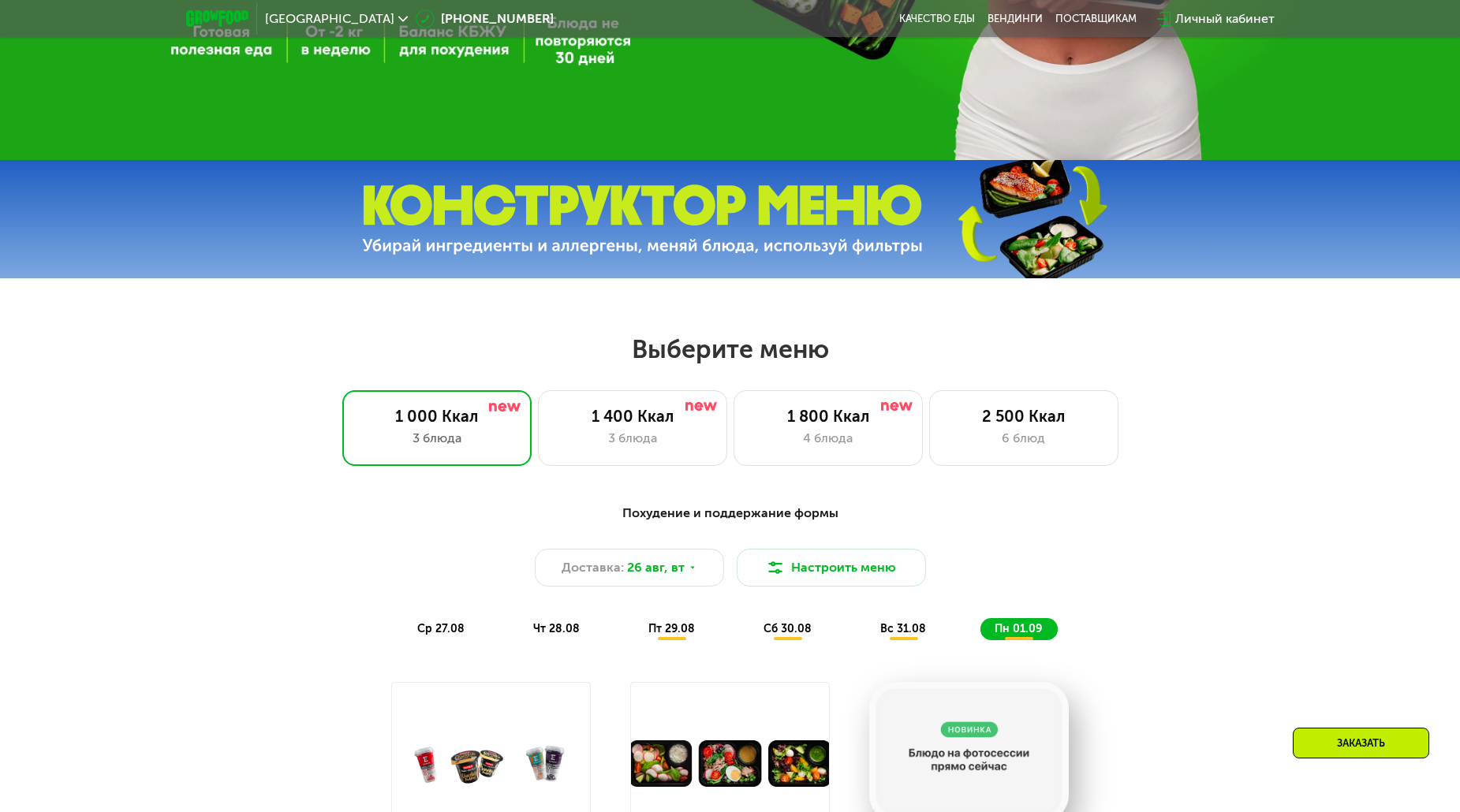
scroll to position [0, 0]
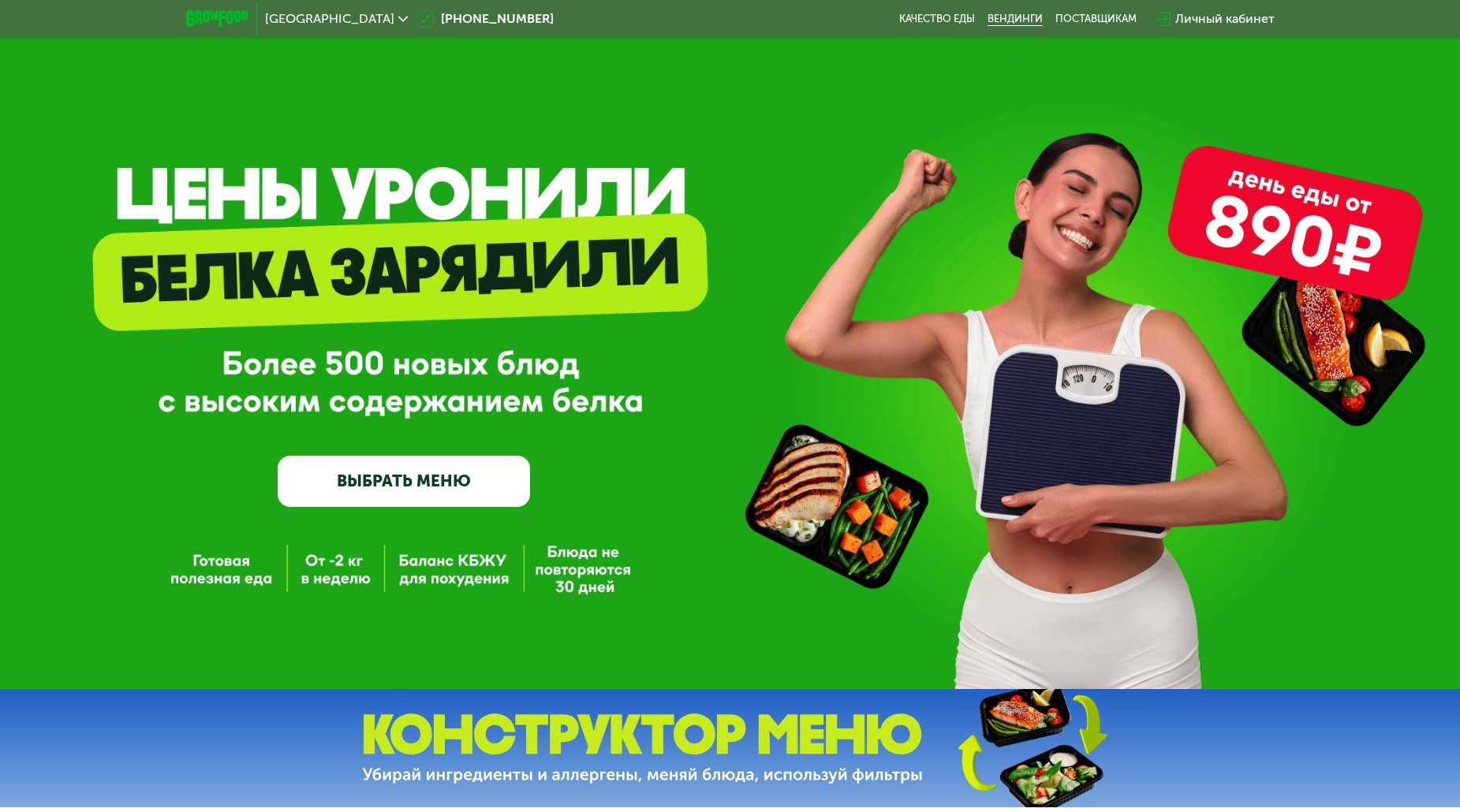
click at [1013, 25] on link "Вендинги" at bounding box center [1015, 18] width 56 height 12
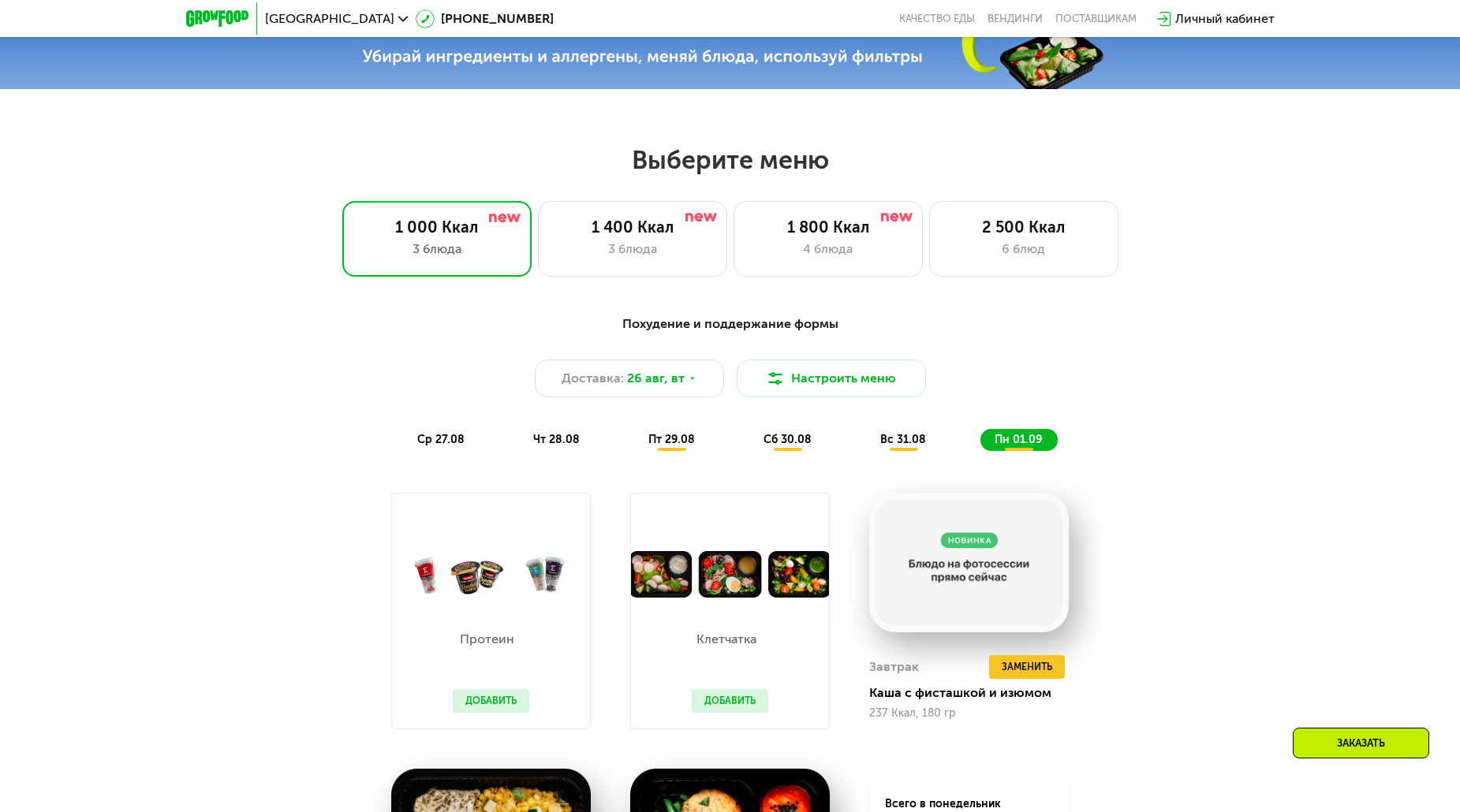
scroll to position [742, 0]
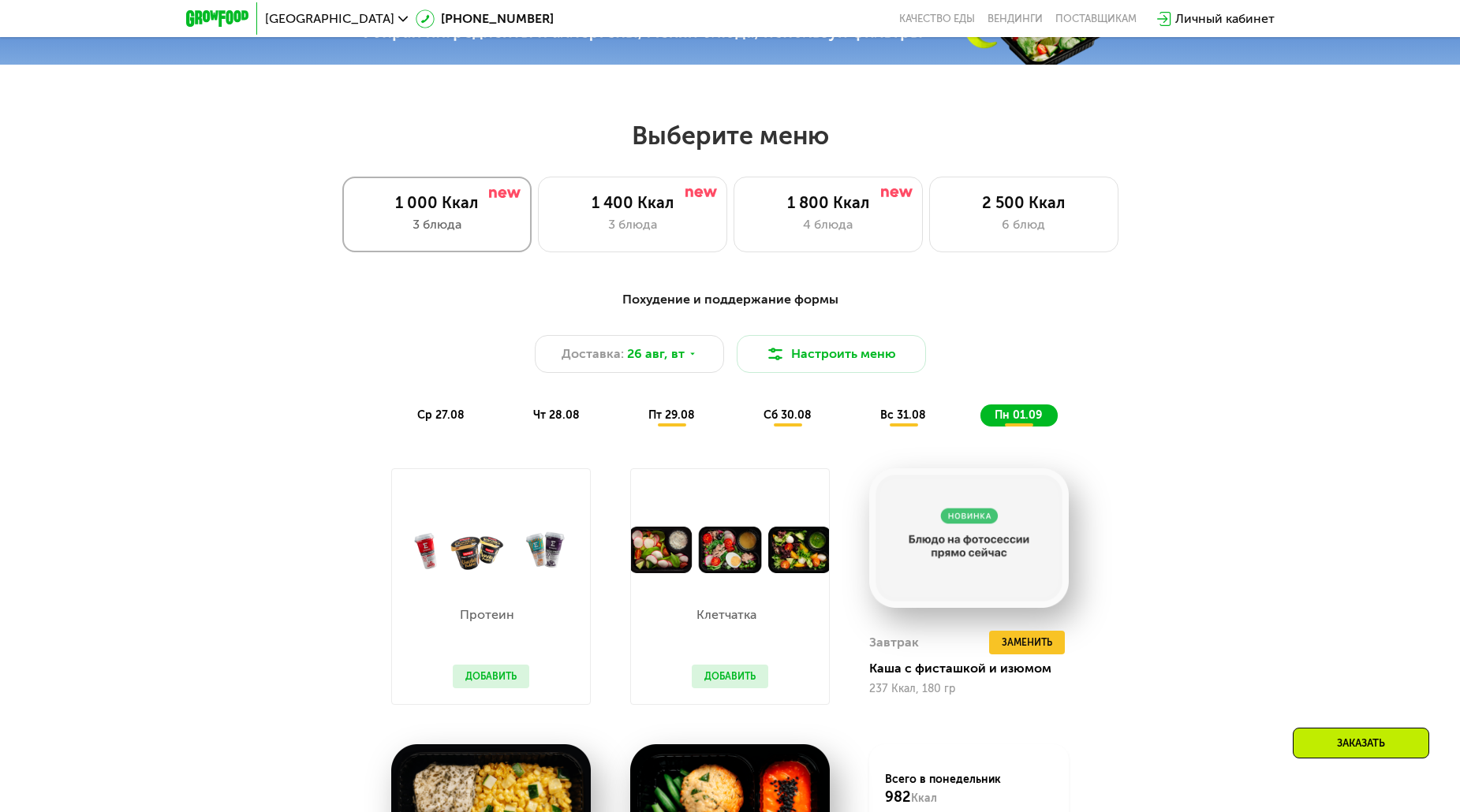
click at [478, 231] on div "3 блюда" at bounding box center [437, 224] width 156 height 19
click at [440, 218] on div "1 000 Ккал 3 блюда" at bounding box center [437, 214] width 189 height 76
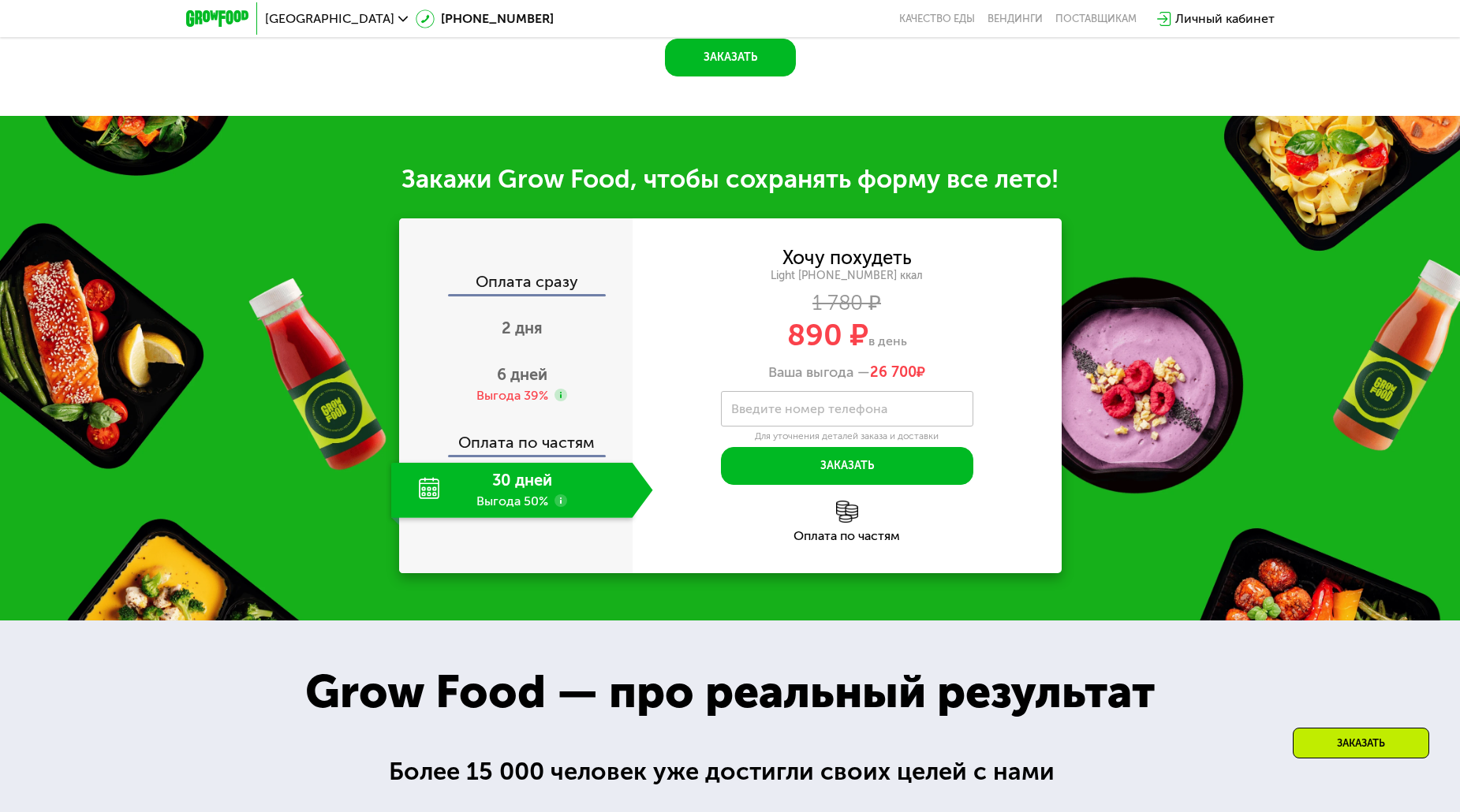
scroll to position [1739, 0]
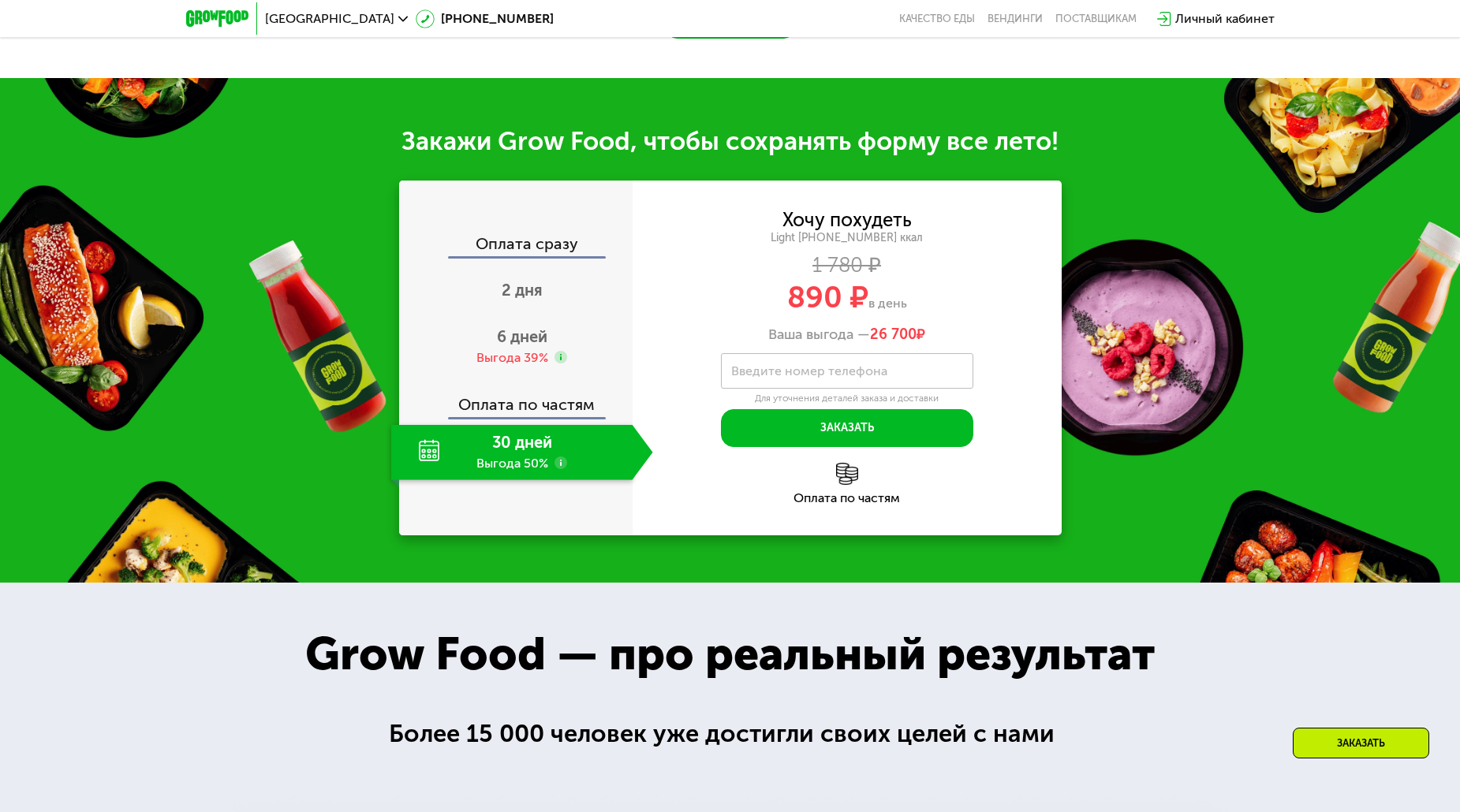
click at [424, 457] on div "30 дней Выгода 50%" at bounding box center [511, 453] width 241 height 56
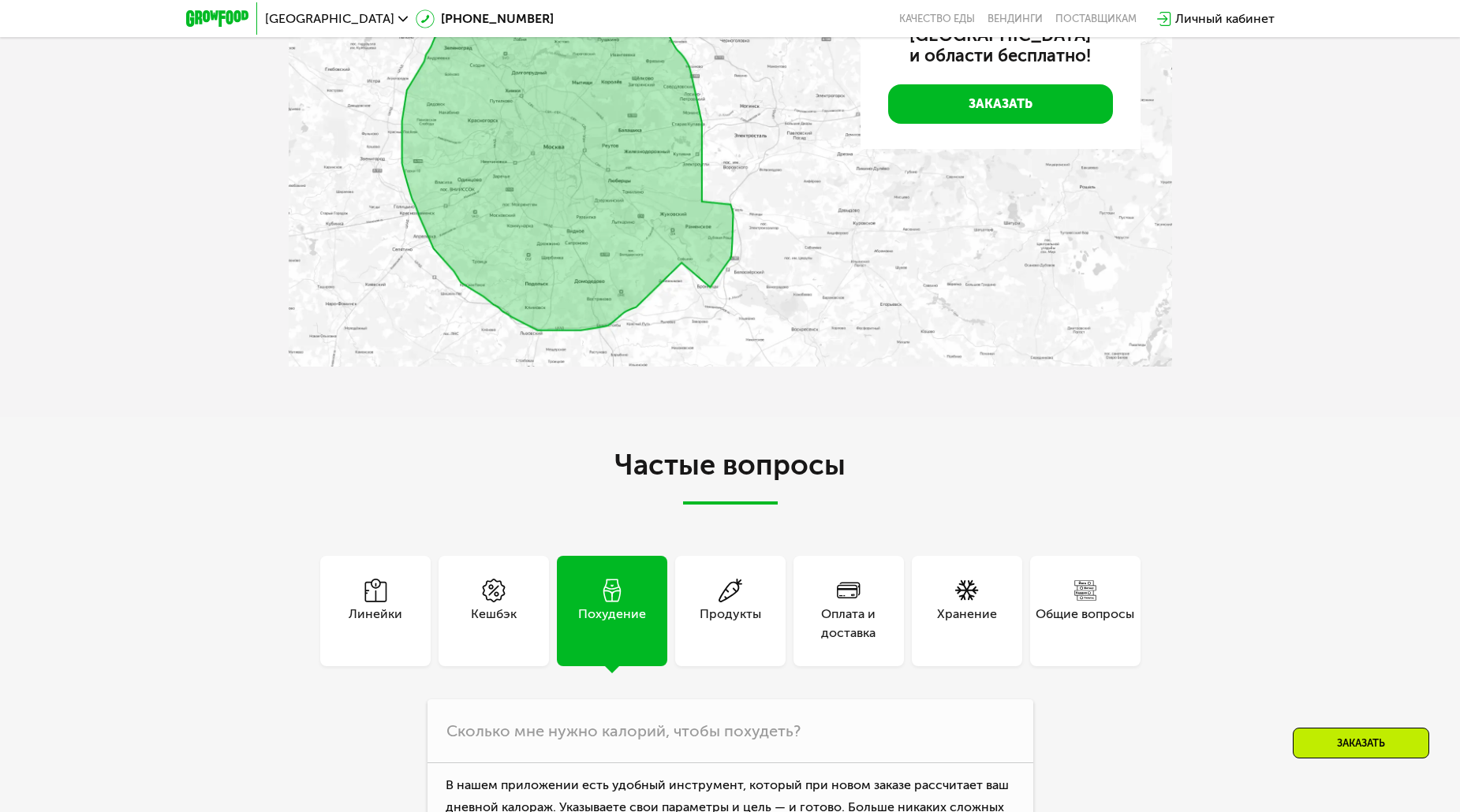
scroll to position [3936, 0]
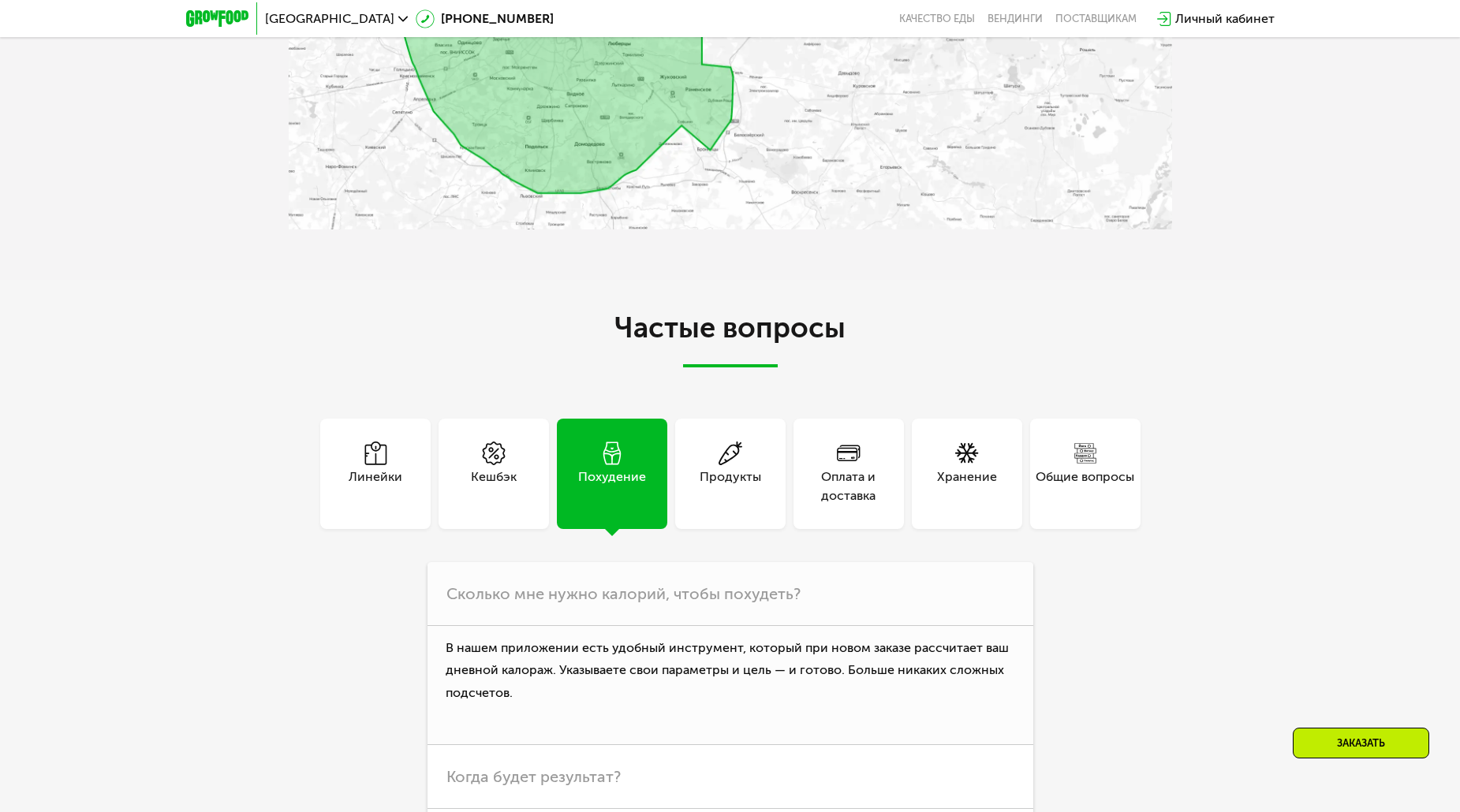
click at [851, 482] on div "Оплата и доставка" at bounding box center [848, 487] width 110 height 38
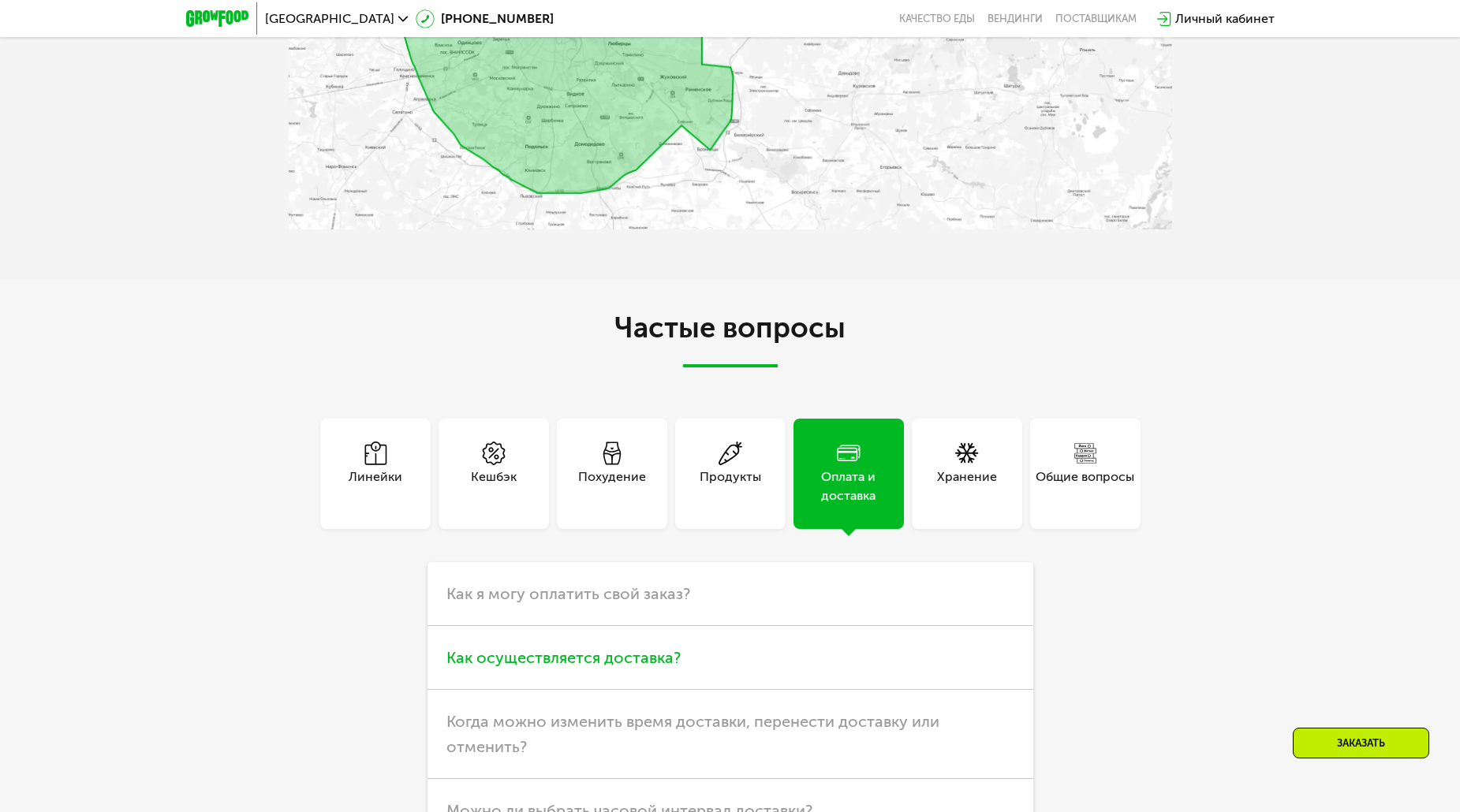
click at [703, 674] on h3 "Как осуществляется доставка?" at bounding box center [730, 658] width 606 height 64
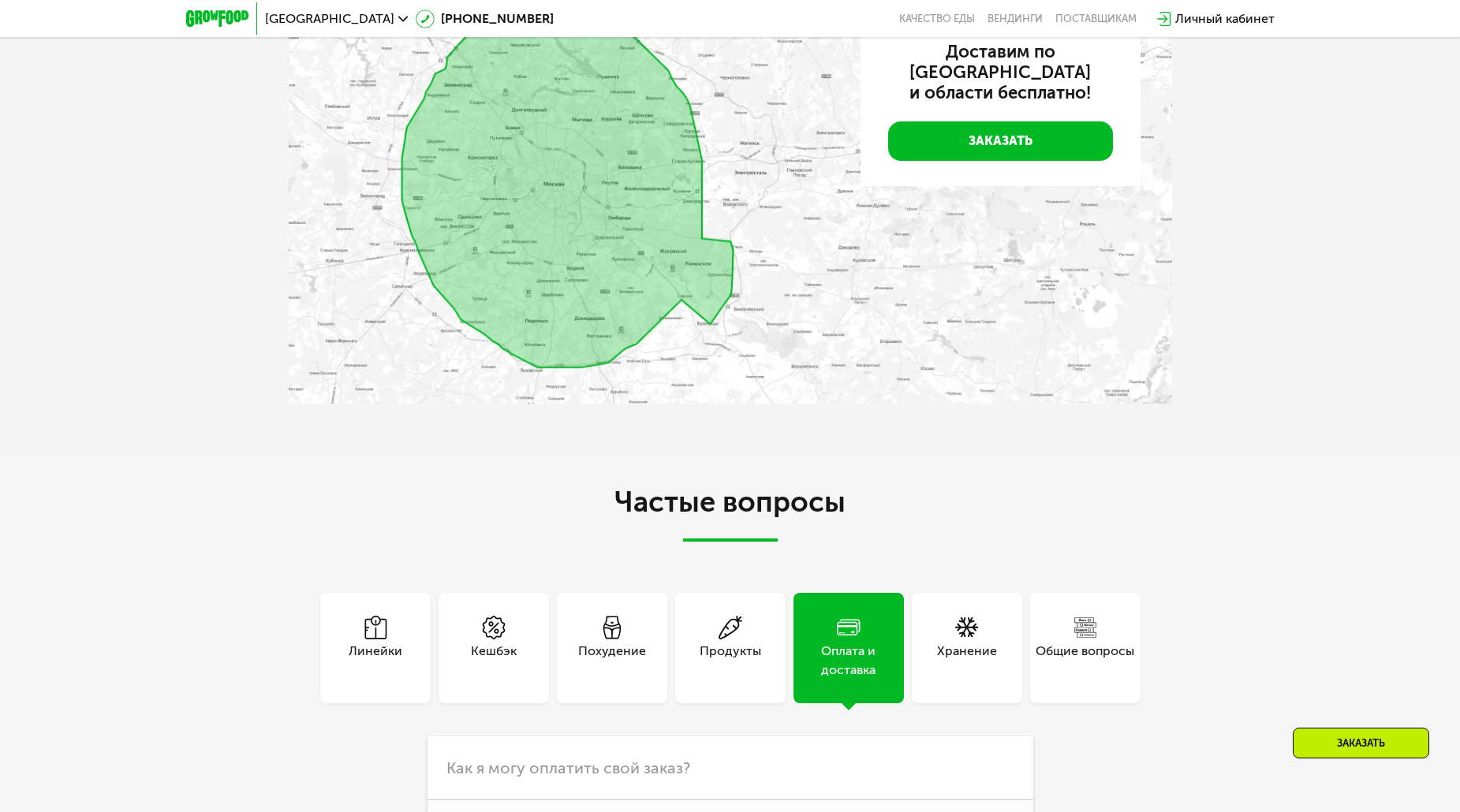
scroll to position [3769, 0]
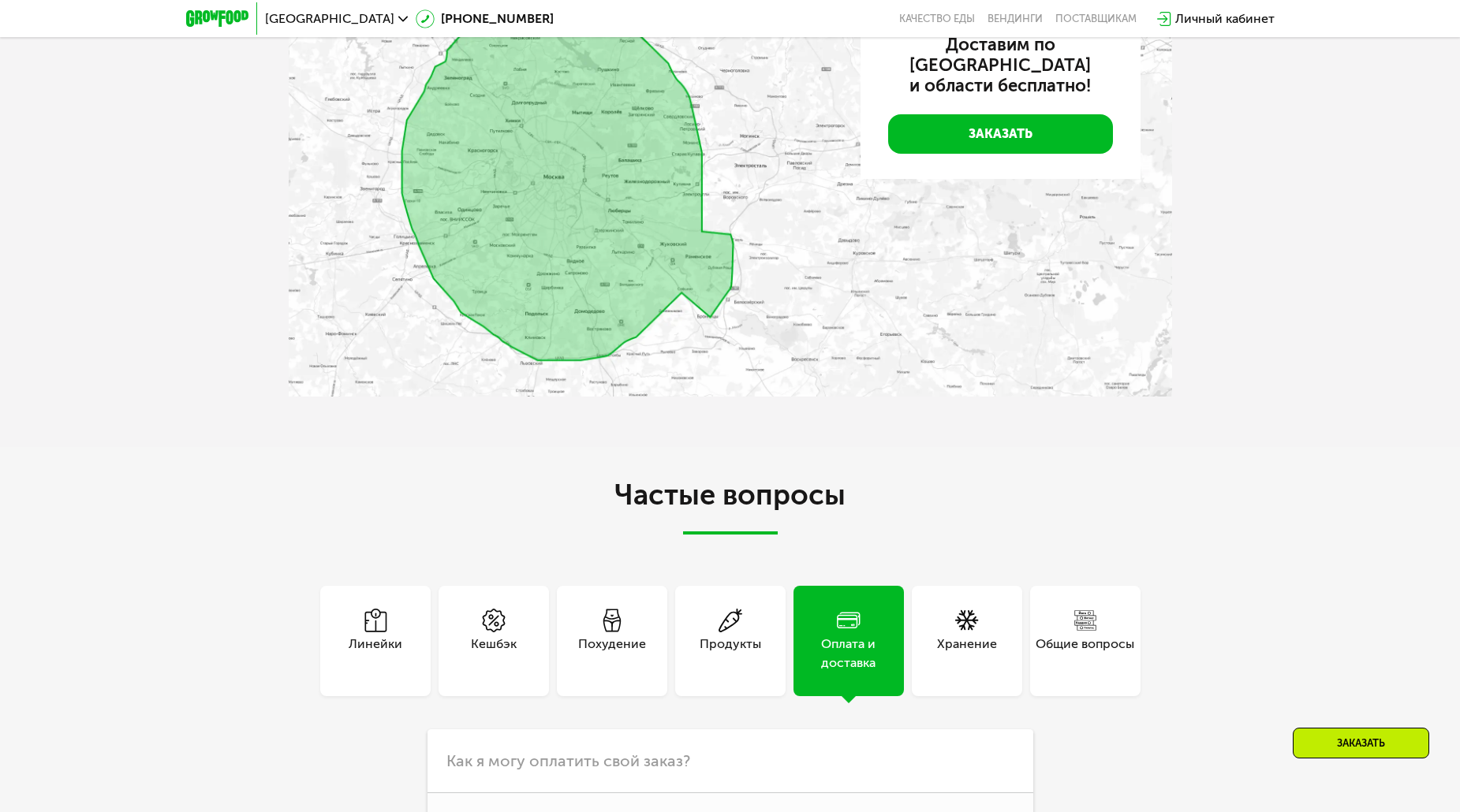
click at [376, 648] on div "Линейки" at bounding box center [375, 653] width 54 height 38
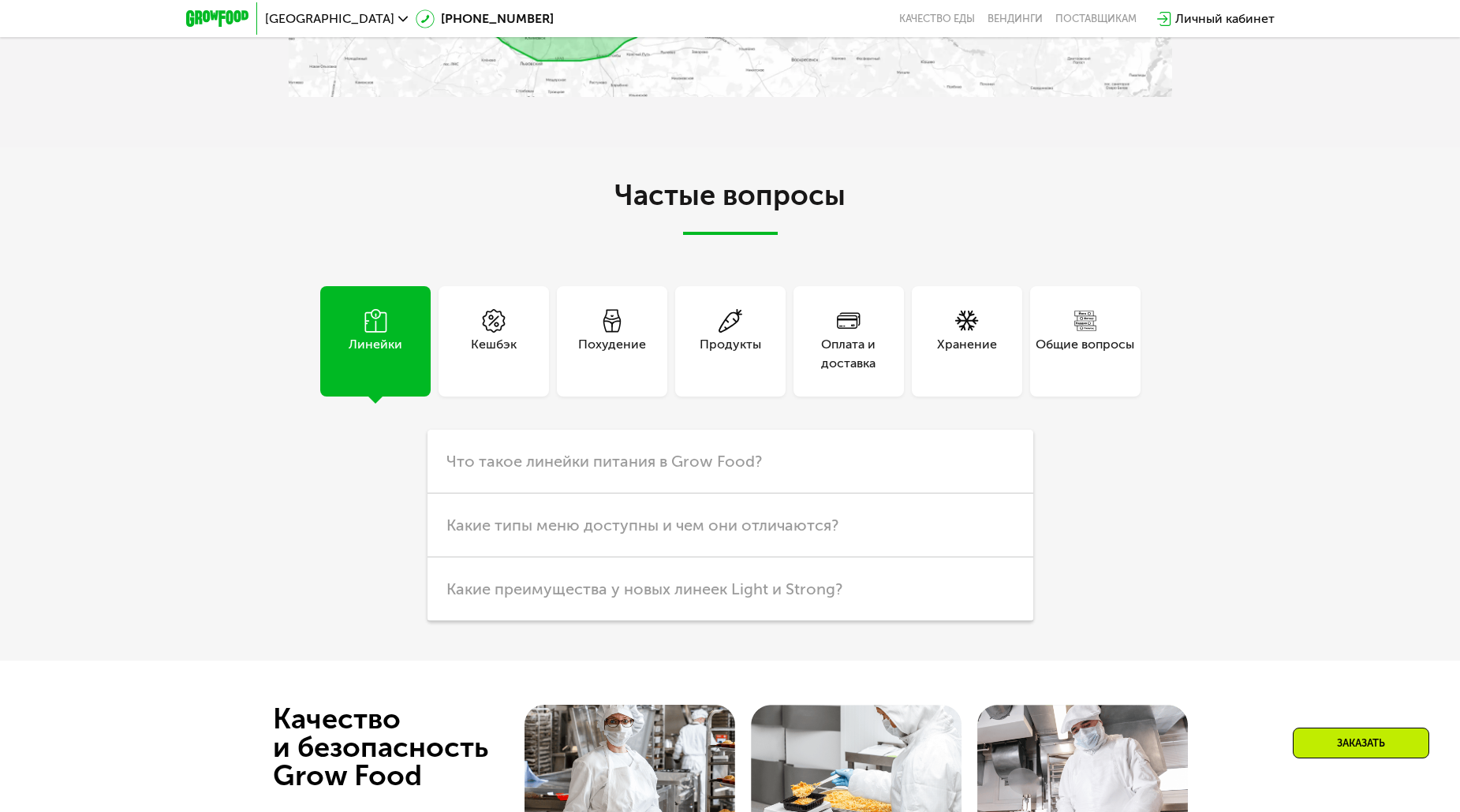
scroll to position [4085, 0]
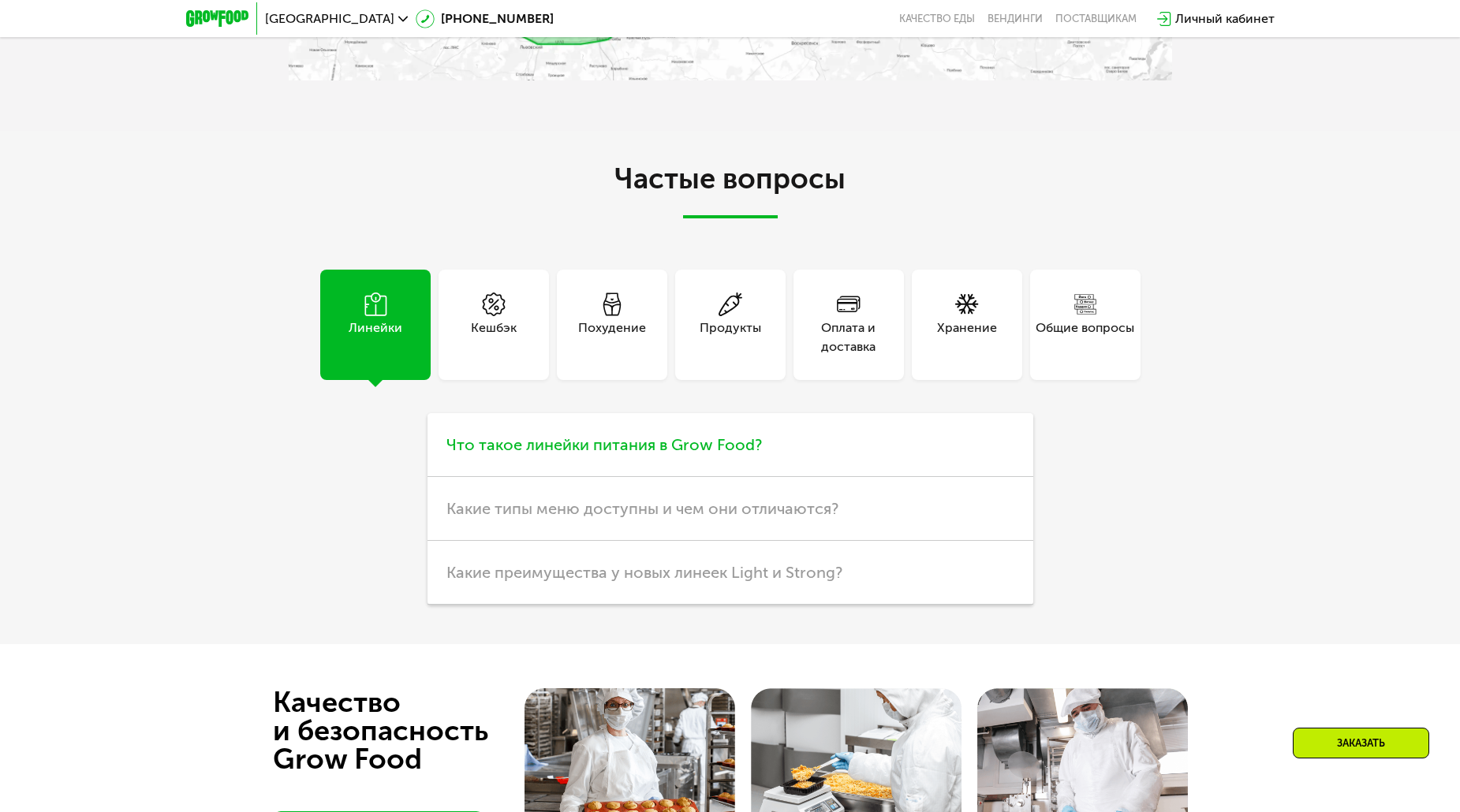
click at [694, 460] on h3 "Что такое линейки питания в Grow Food?" at bounding box center [730, 445] width 606 height 64
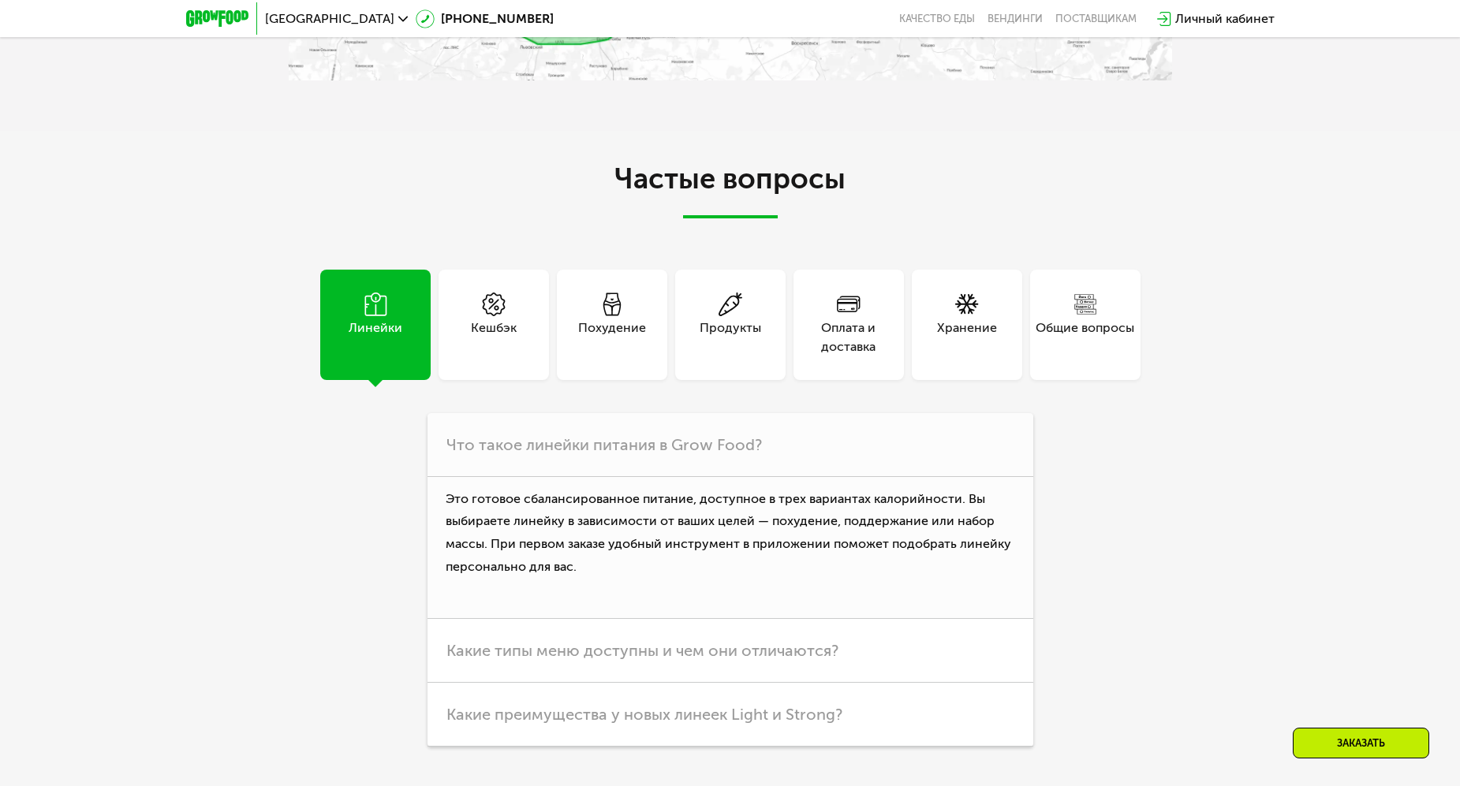
click at [500, 332] on div "Кешбэк" at bounding box center [494, 338] width 46 height 38
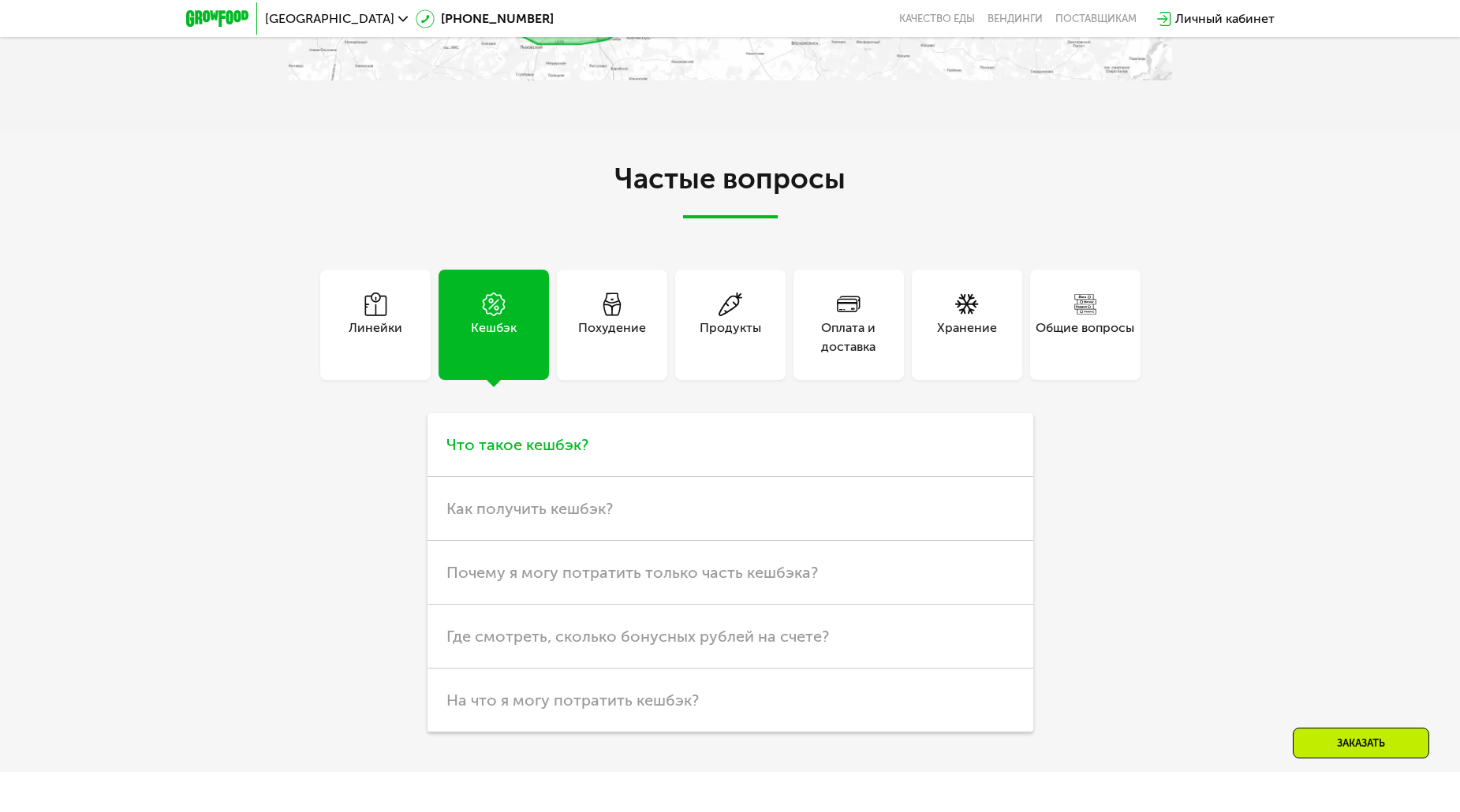
click at [509, 447] on span "Что такое кешбэк?" at bounding box center [518, 444] width 142 height 19
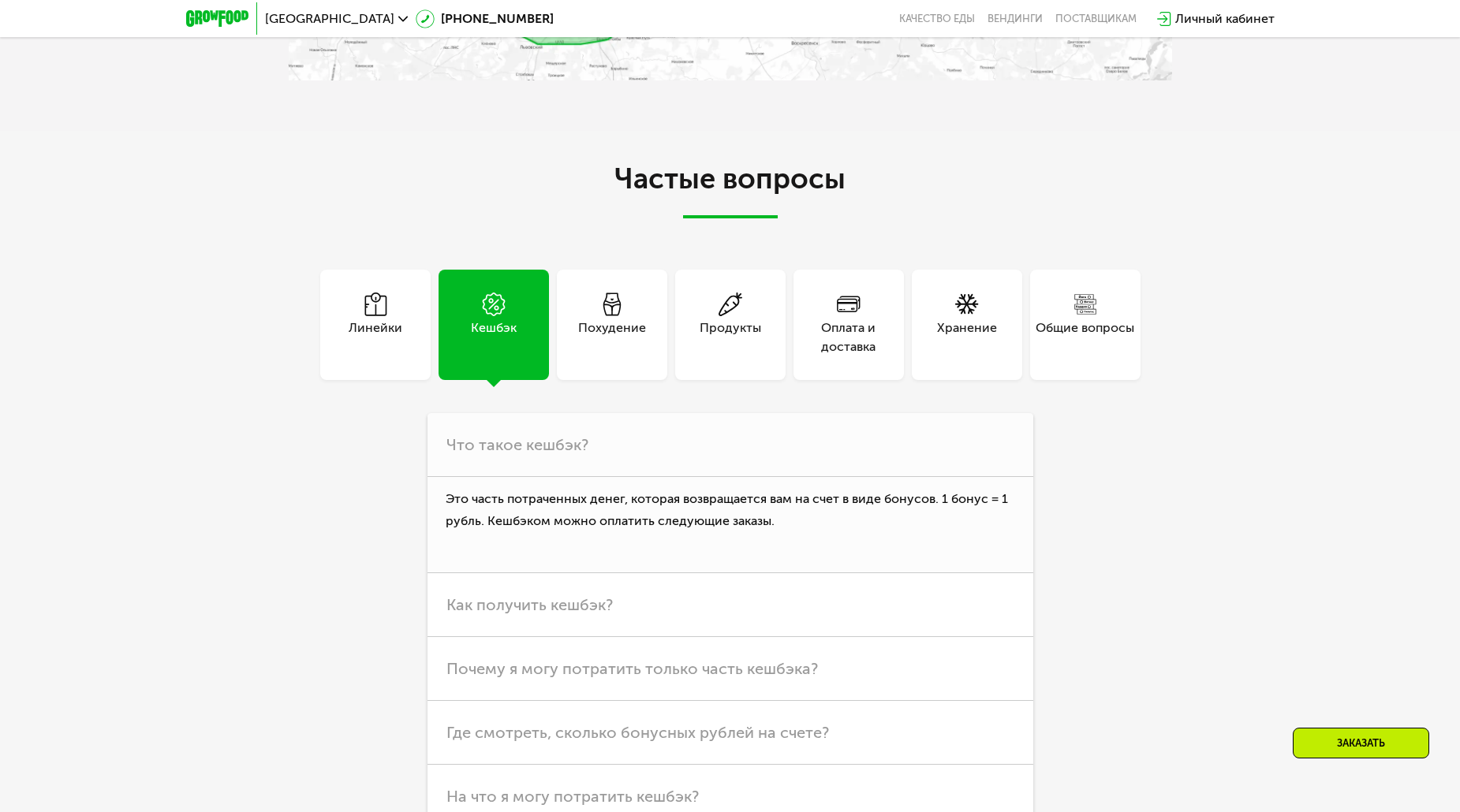
click at [604, 305] on use at bounding box center [611, 305] width 17 height 23
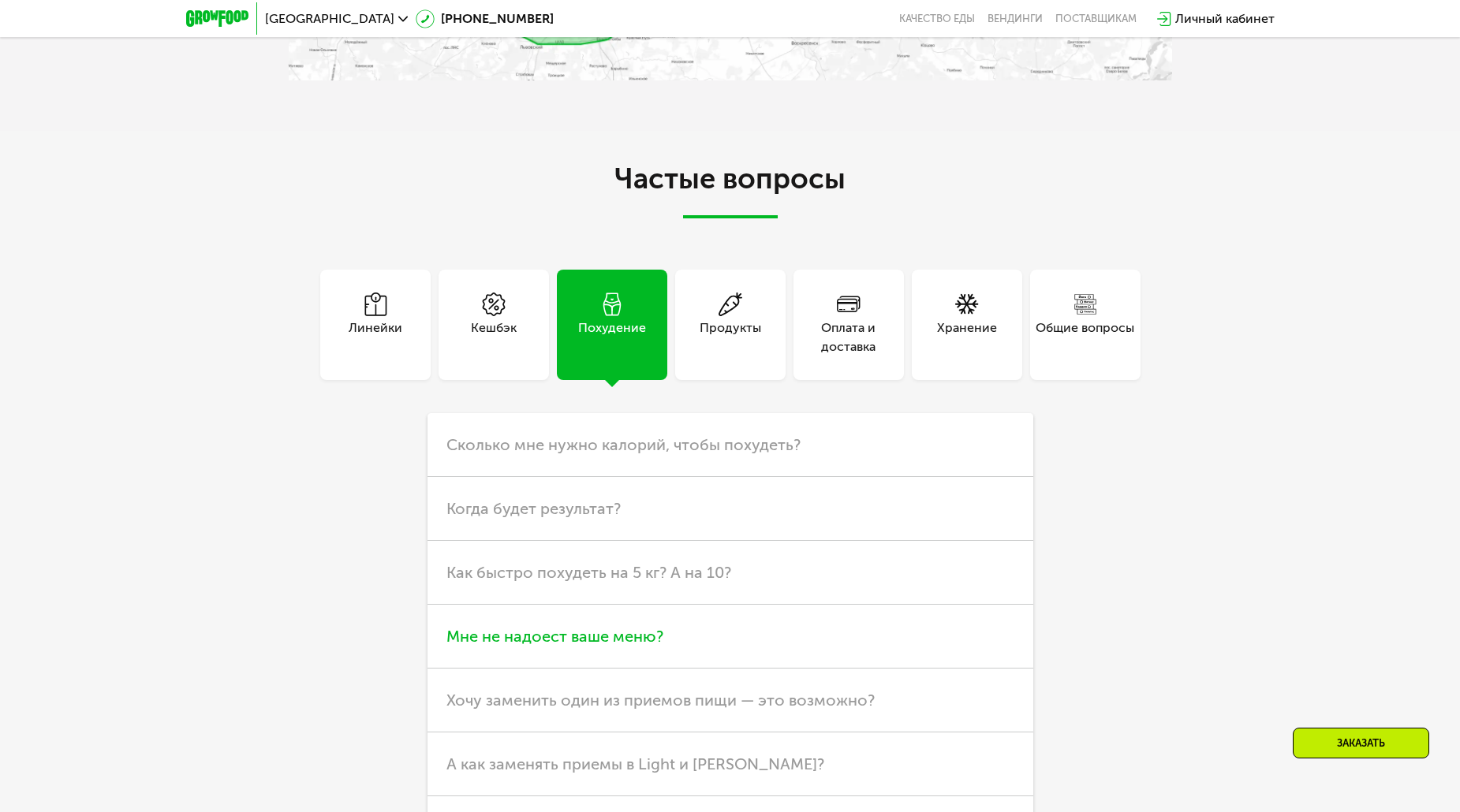
click at [539, 644] on span "Мне не надоест ваше меню?" at bounding box center [555, 636] width 217 height 19
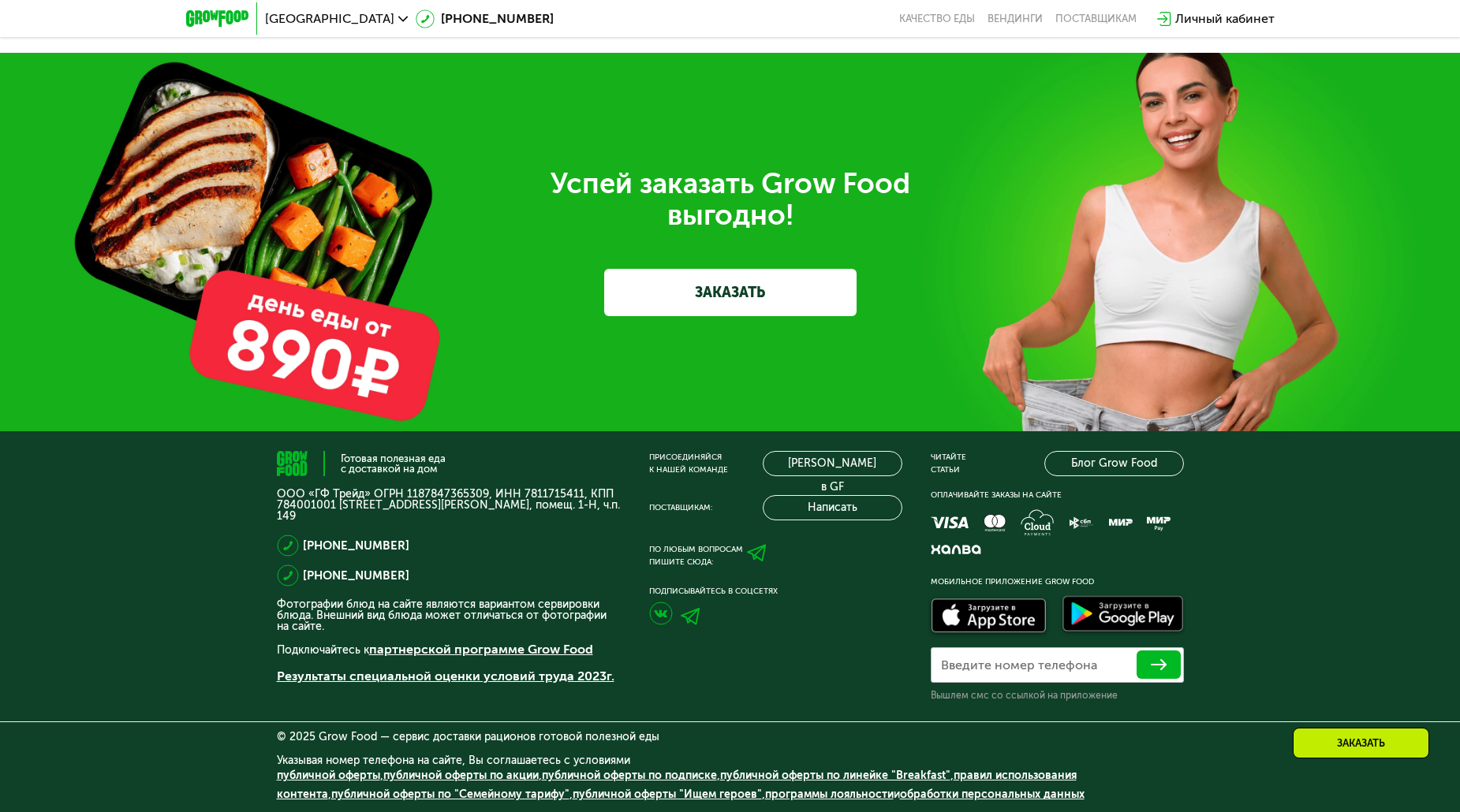
scroll to position [5389, 0]
